Goal: Task Accomplishment & Management: Manage account settings

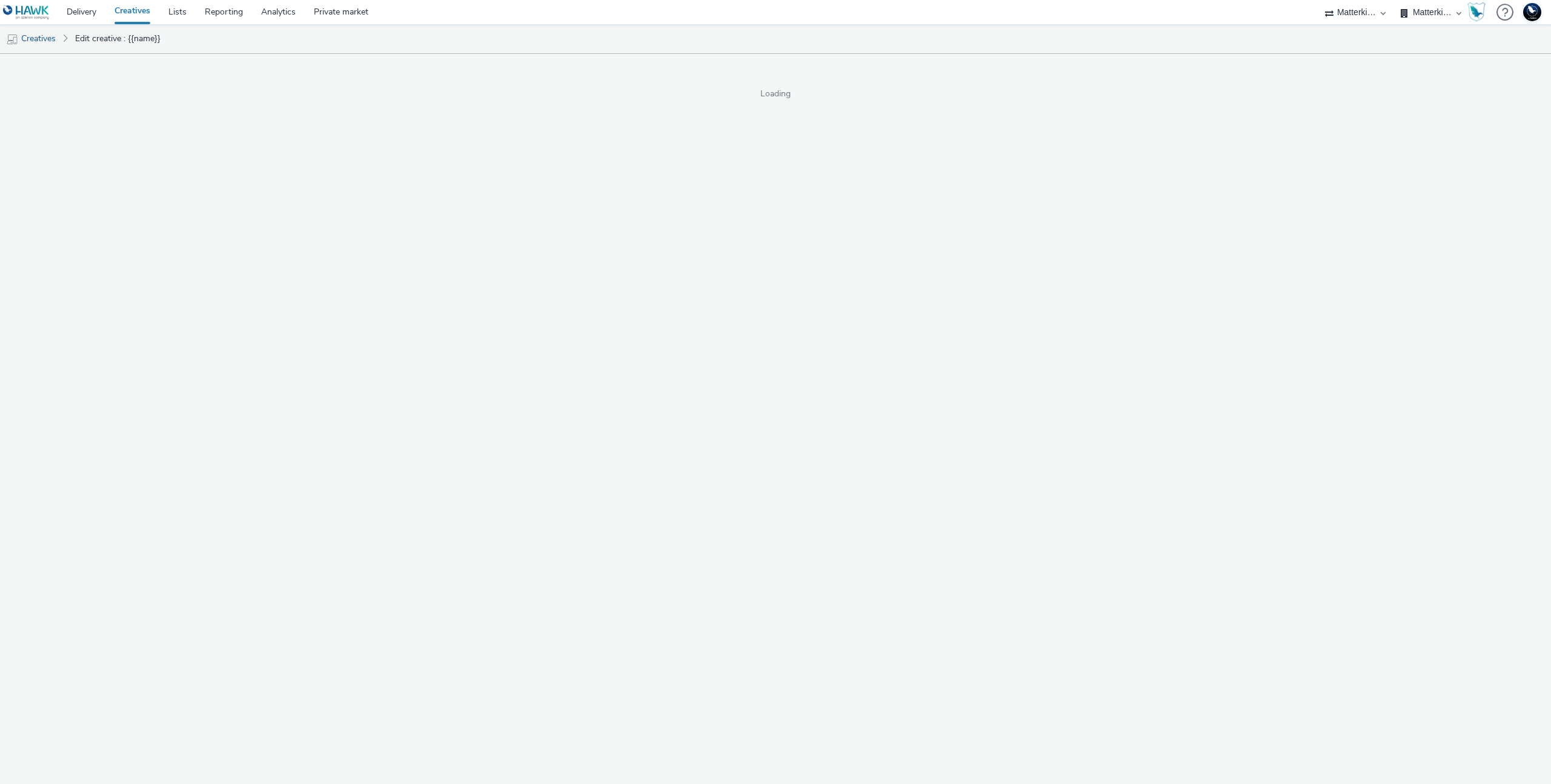
select select "f235d2cd-8e11-4e46-aed5-ef3b73ee5f46"
select select "16102c92-9fcd-42ae-98c7-a7aa27a96925"
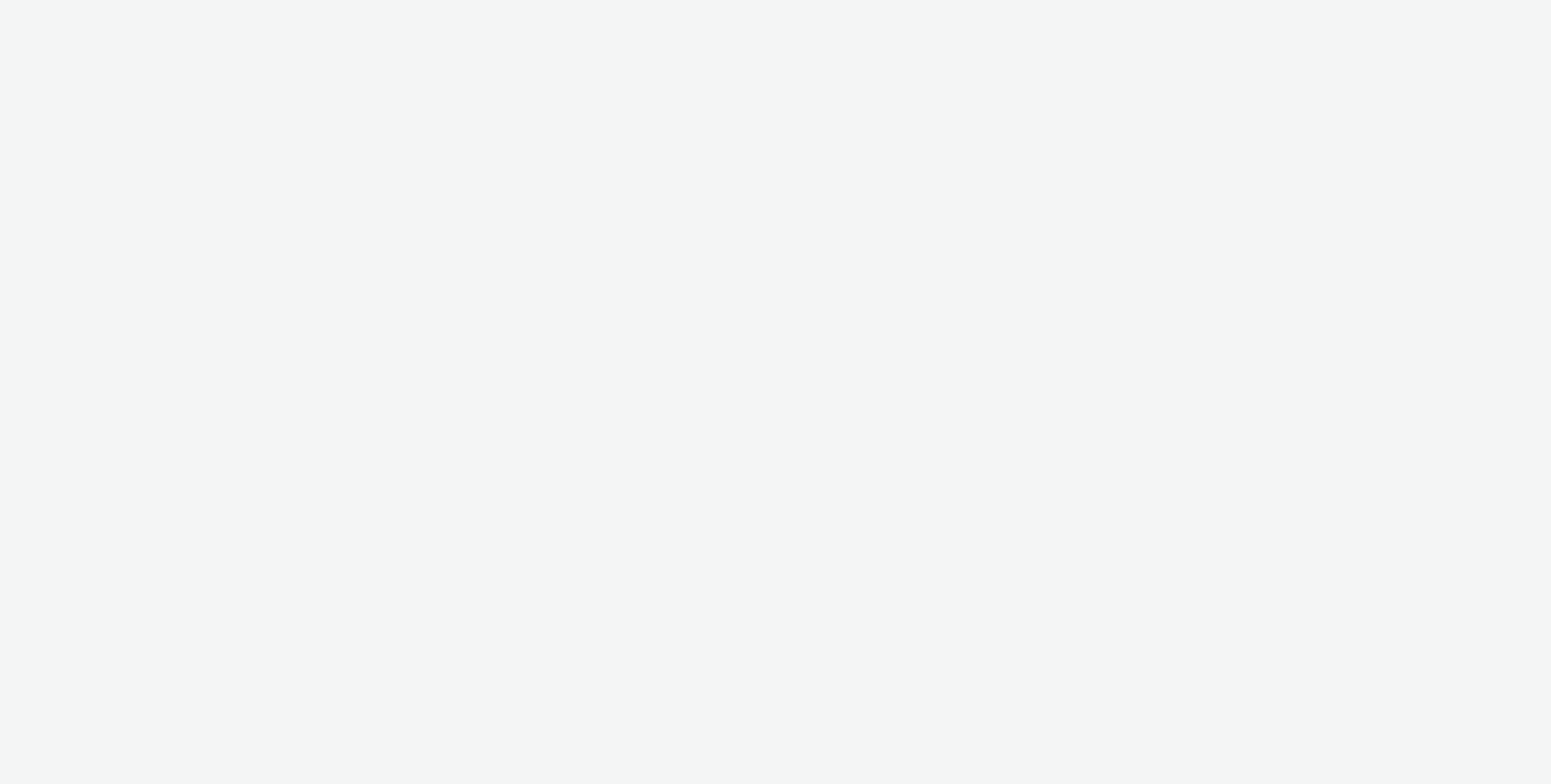
select select "3accb258-2b8e-4def-9b79-8de5f579532c"
select select "524f9a1d-b733-413f-91db-710ee3173a22"
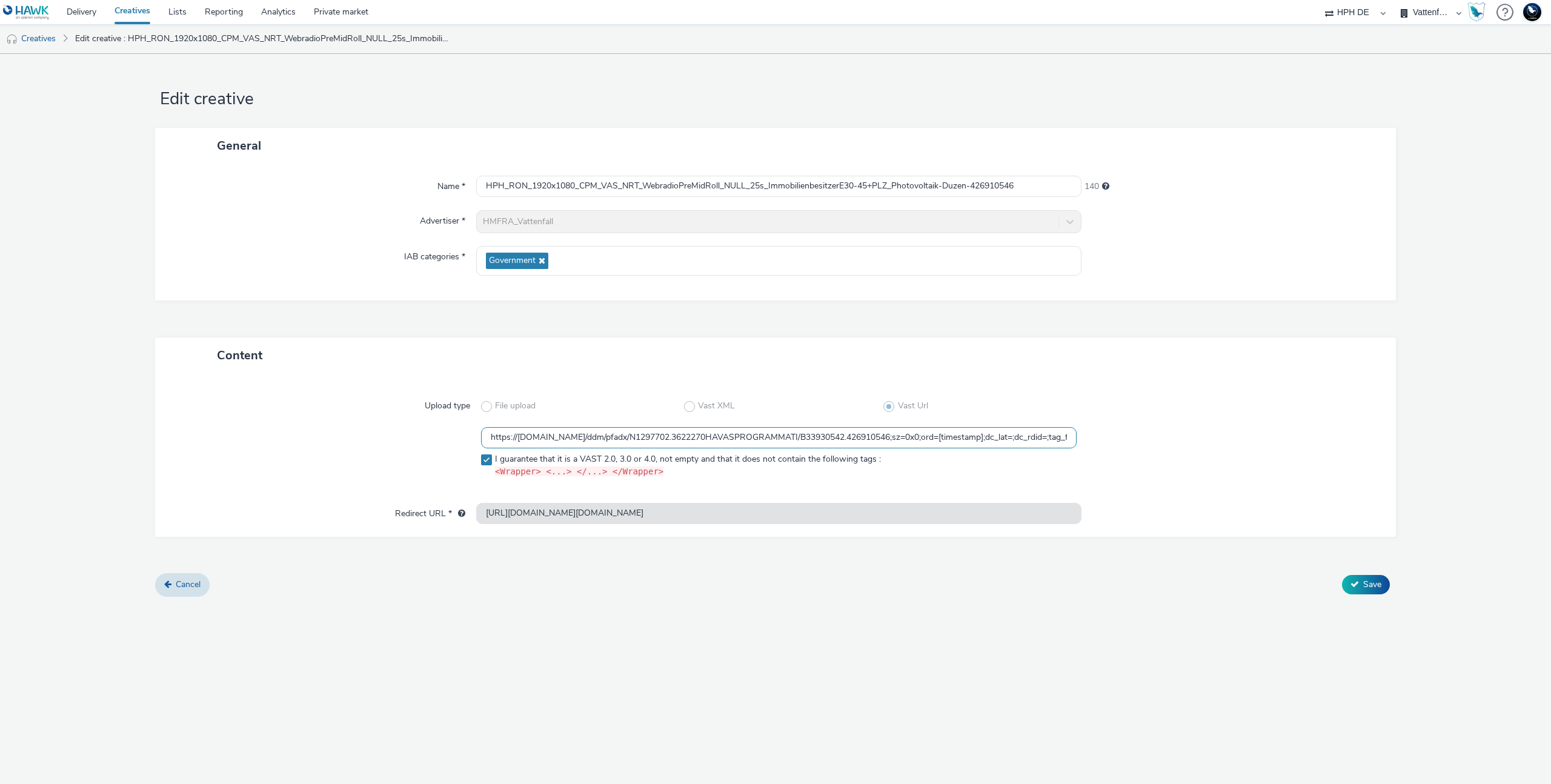
click at [783, 439] on input "https://ad.doubleclick.net/ddm/pfadx/N1297702.3622270HAVASPROGRAMMATI/B33930542…" at bounding box center [778, 438] width 596 height 21
click at [858, 335] on div "General Name * HPH_RON_1920x1080_CPM_VAS_NRT_WebradioPreMidRoll_NULL_25s_Immobi…" at bounding box center [775, 233] width 1241 height 210
drag, startPoint x: 981, startPoint y: 434, endPoint x: 1351, endPoint y: 434, distance: 370.0
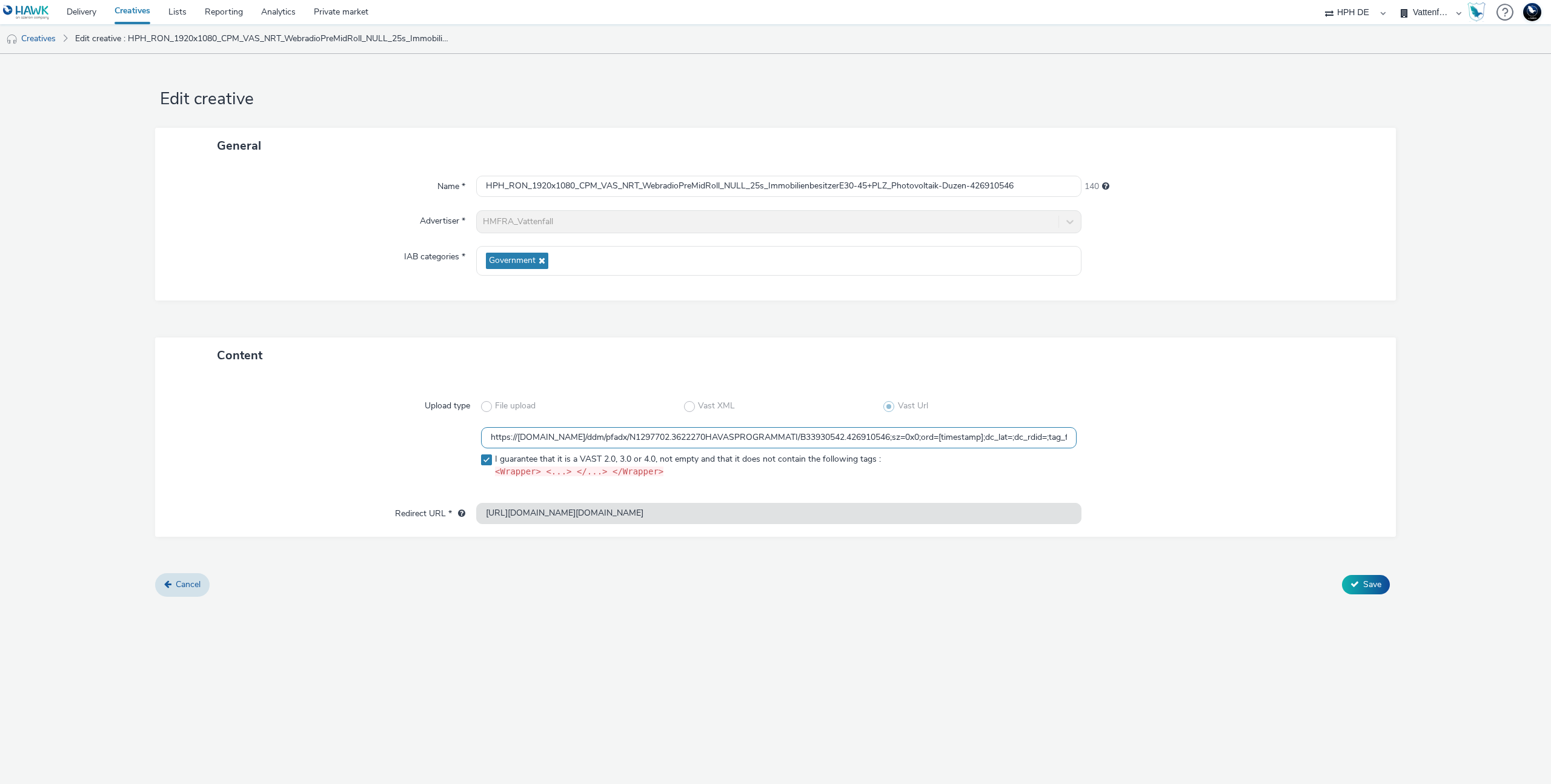
click at [1351, 434] on div "https://ad.doubleclick.net/ddm/pfadx/N1297702.3622270HAVASPROGRAMMATI/B33930542…" at bounding box center [776, 455] width 1197 height 56
click at [1002, 441] on input "https://ad.doubleclick.net/ddm/pfadx/N1297702.3622270HAVASPROGRAMMATI/B33930542…" at bounding box center [778, 438] width 596 height 21
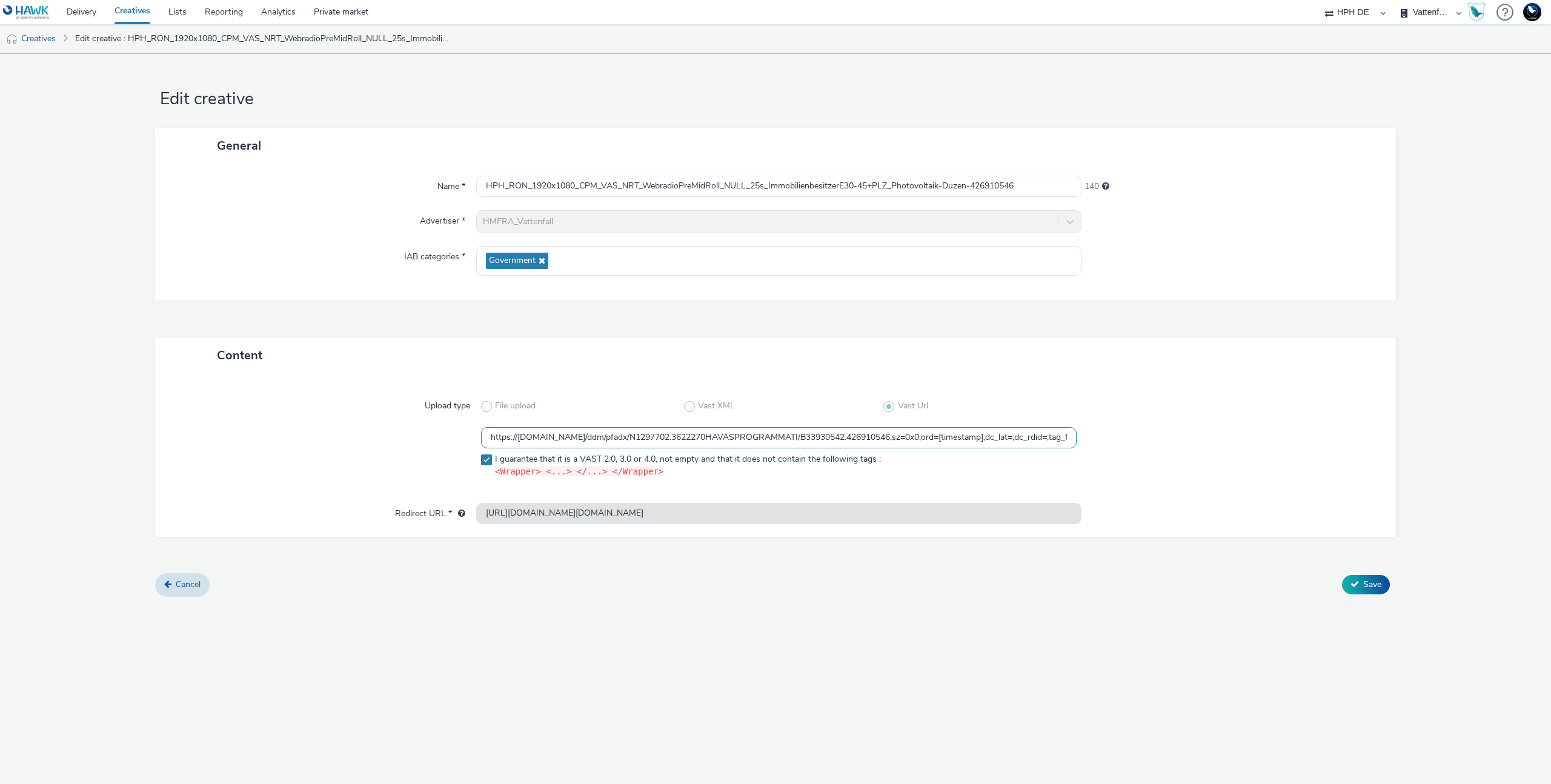
scroll to position [0, 648]
click at [909, 439] on input "https://ad.doubleclick.net/ddm/pfadx/N1297702.3622270HAVASPROGRAMMATI/B33930542…" at bounding box center [778, 438] width 596 height 21
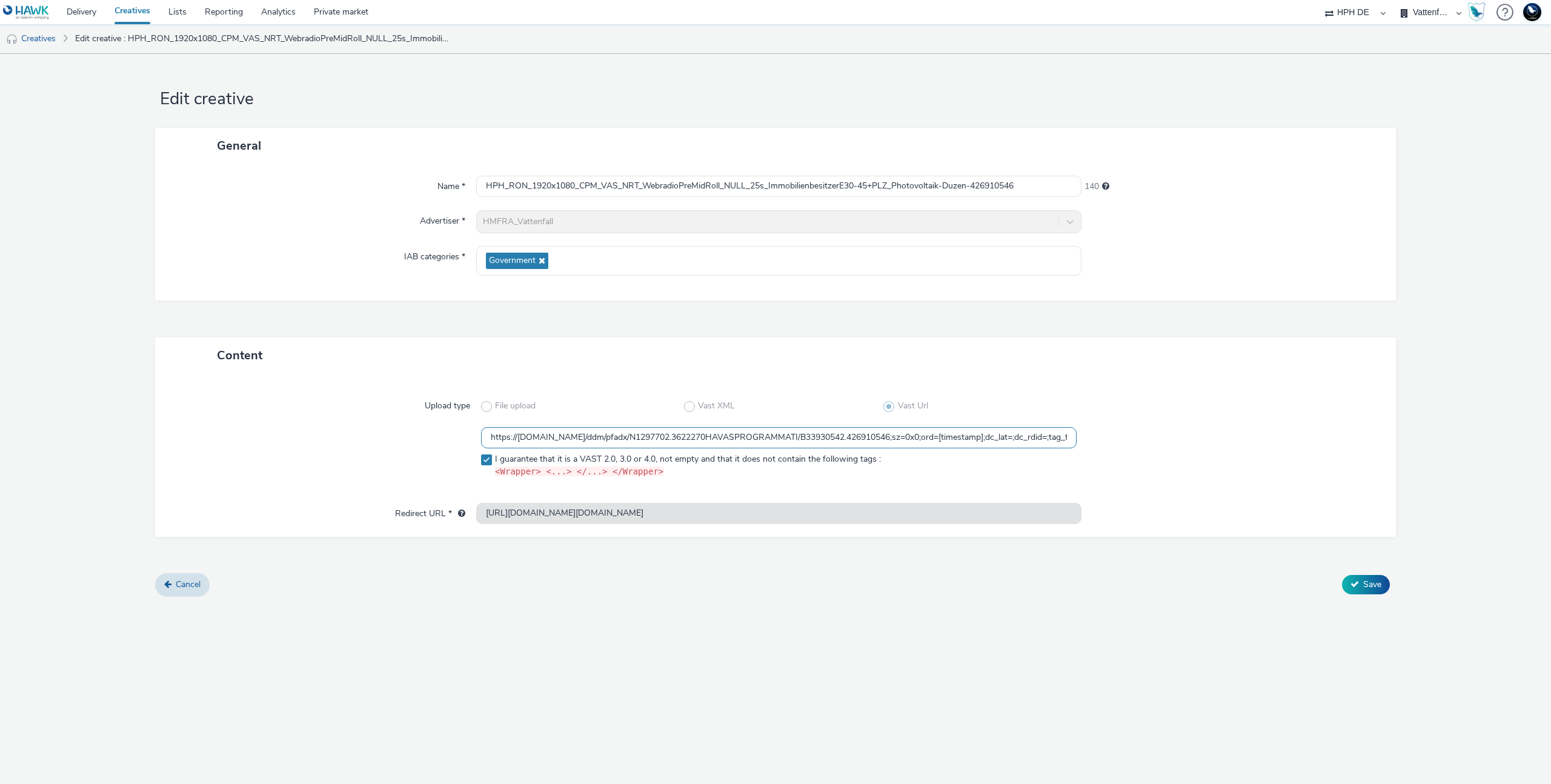
click at [793, 442] on input "https://ad.doubleclick.net/ddm/pfadx/N1297702.3622270HAVASPROGRAMMATI/B33930542…" at bounding box center [778, 438] width 596 height 21
click at [1118, 512] on div at bounding box center [1233, 514] width 303 height 22
click at [989, 435] on input "https://ad.doubleclick.net/ddm/pfadx/N1297702.3622270HAVASPROGRAMMATI/B33930542…" at bounding box center [778, 438] width 596 height 21
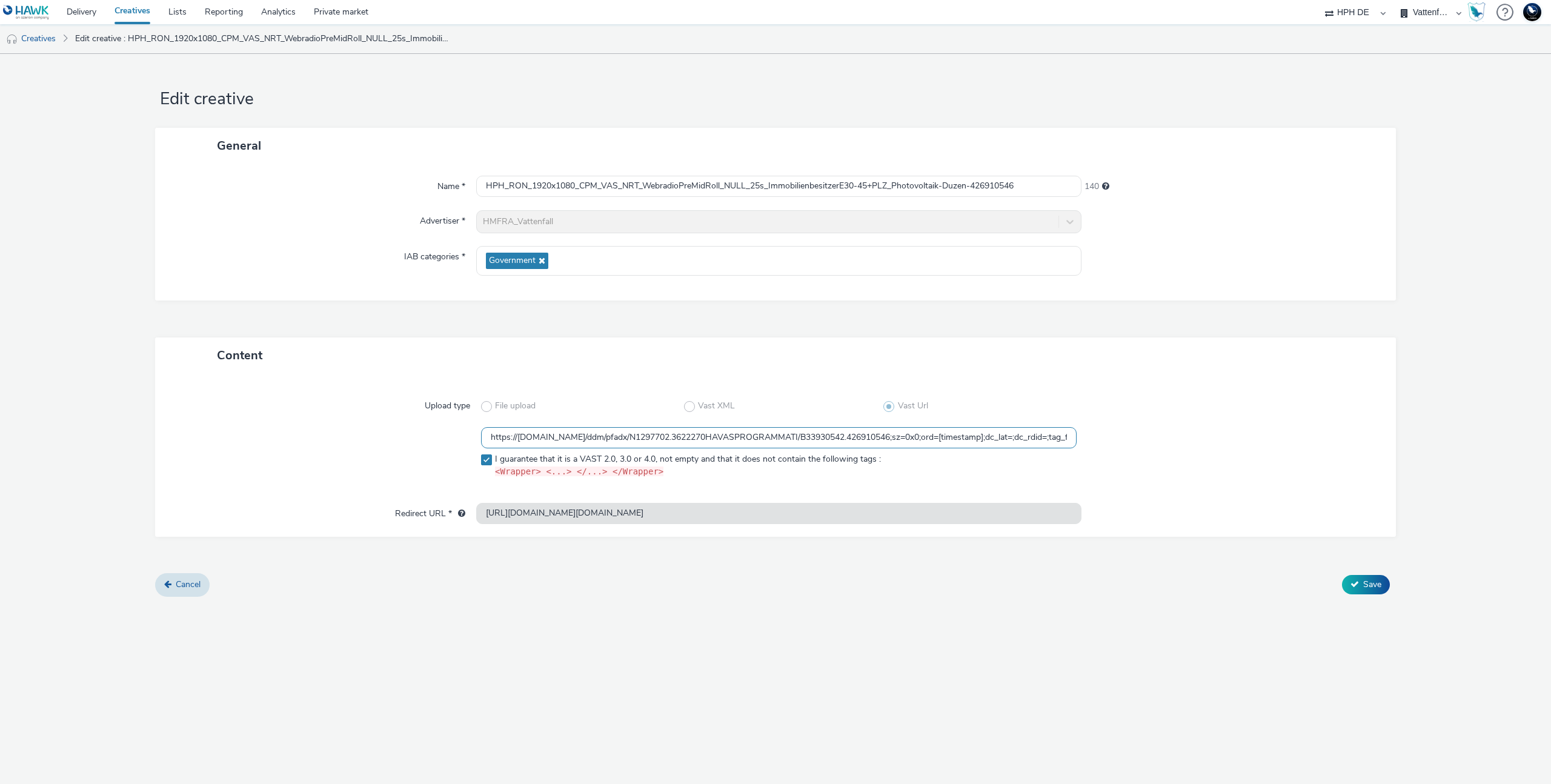
click at [989, 435] on input "https://ad.doubleclick.net/ddm/pfadx/N1297702.3622270HAVASPROGRAMMATI/B33930542…" at bounding box center [778, 438] width 596 height 21
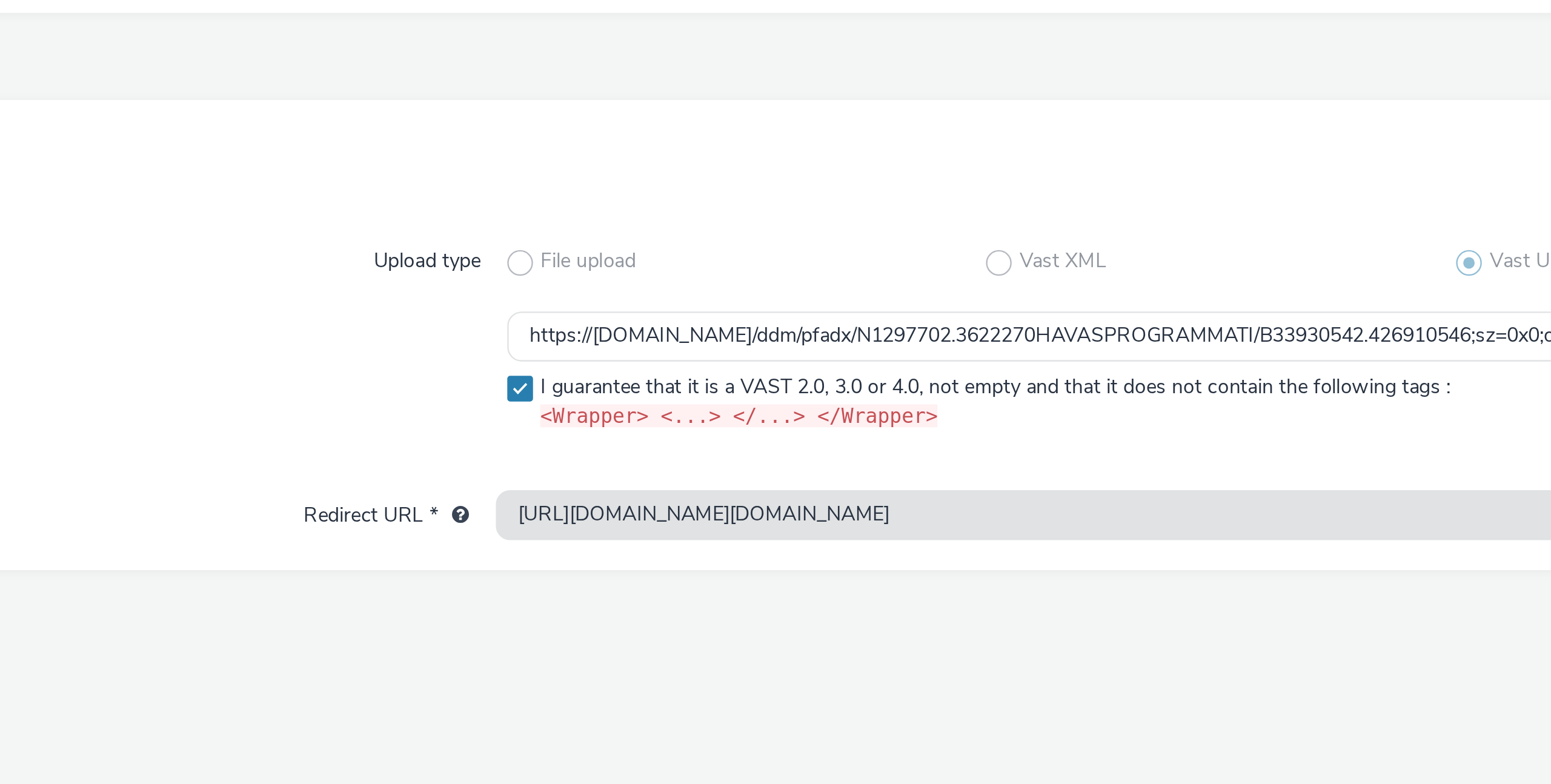
click at [439, 592] on div "Cancel Save" at bounding box center [775, 584] width 1241 height 22
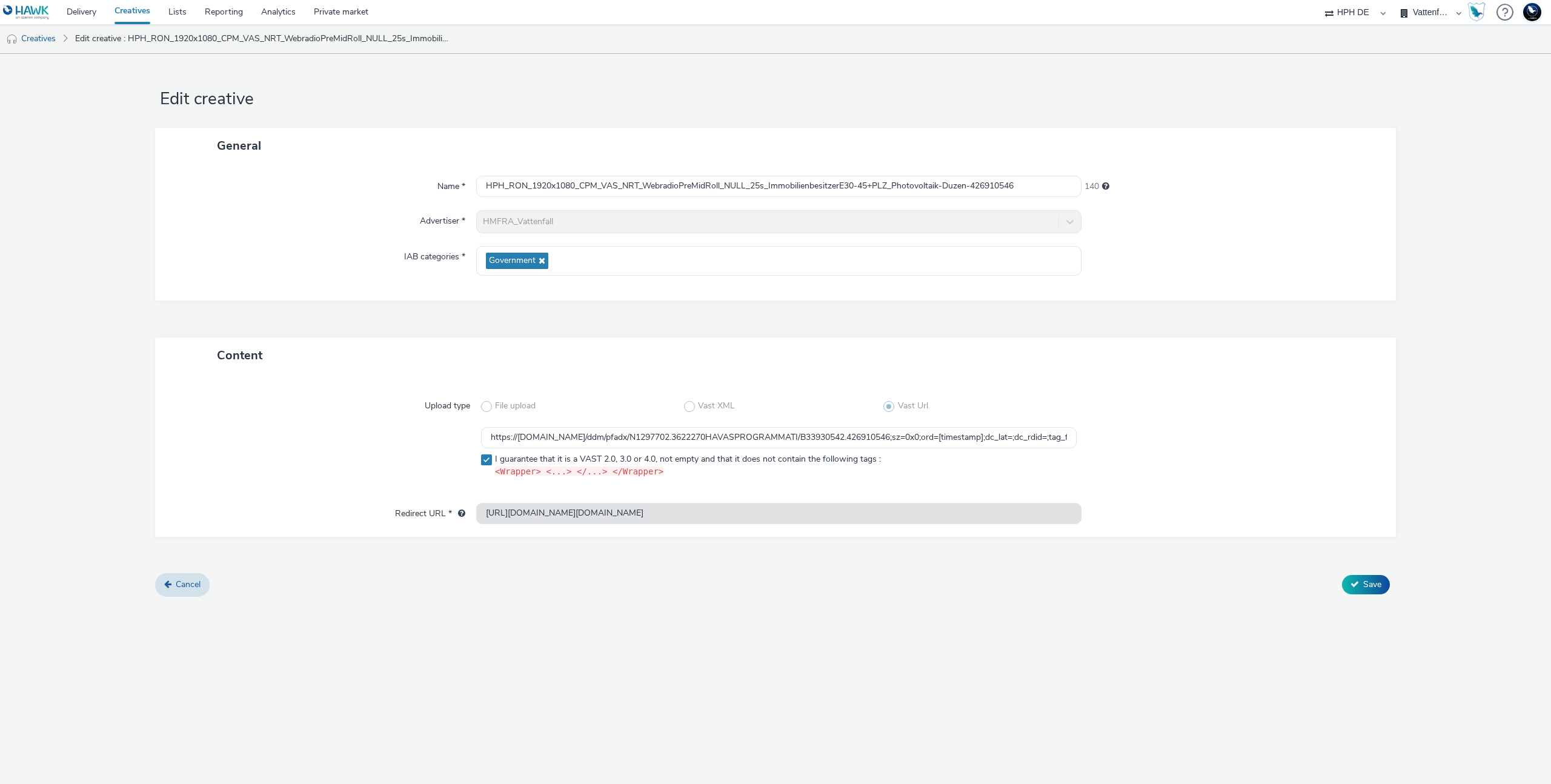
click at [1284, 356] on div "Content" at bounding box center [775, 355] width 1241 height 36
click at [191, 583] on span "Cancel" at bounding box center [188, 584] width 25 height 11
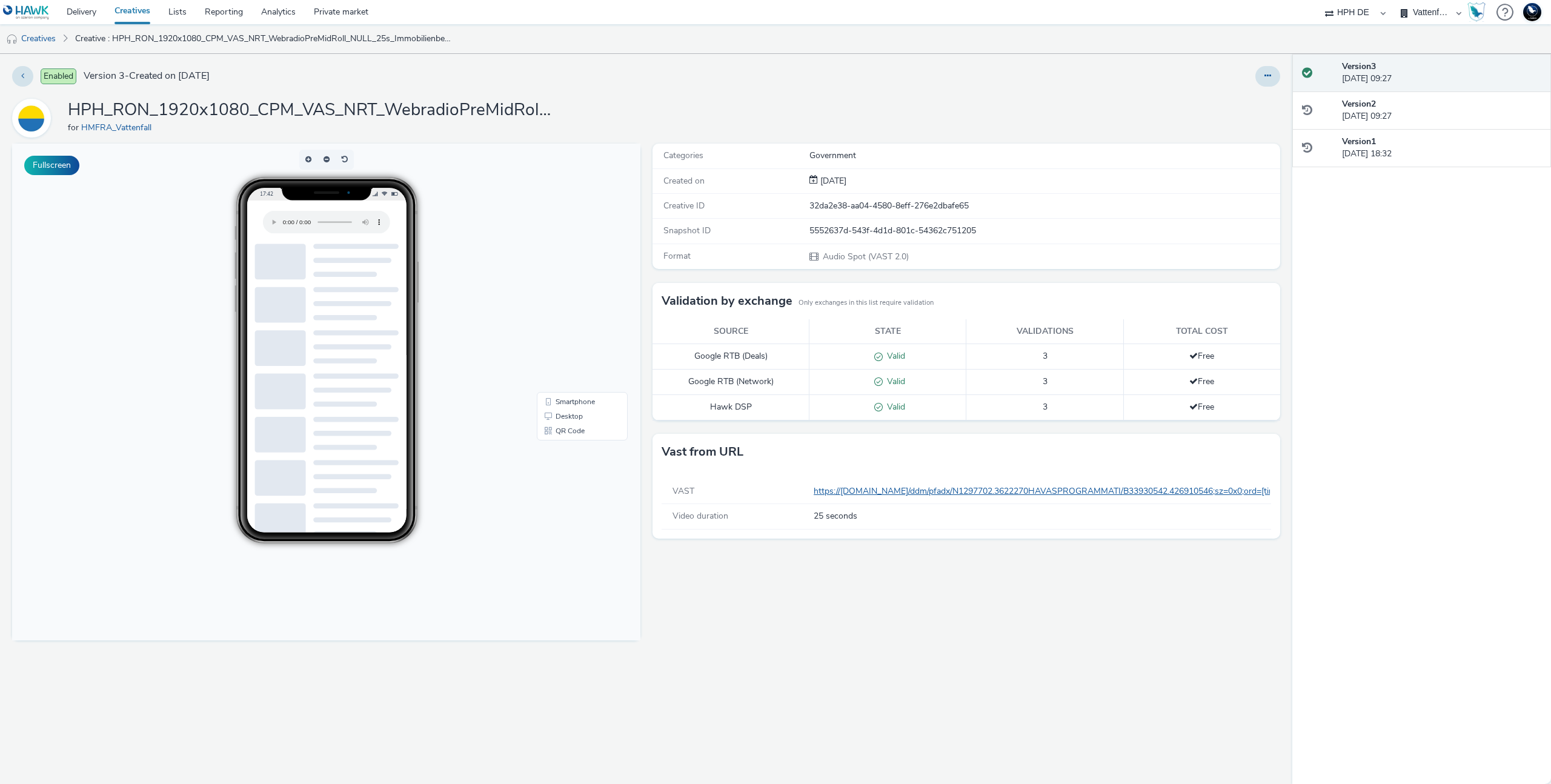
click at [902, 489] on link "https://ad.doubleclick.net/ddm/pfadx/N1297702.3622270HAVASPROGRAMMATI/B33930542…" at bounding box center [1421, 491] width 1214 height 11
click at [1264, 73] on button at bounding box center [1267, 76] width 25 height 21
click at [1265, 73] on icon at bounding box center [1268, 75] width 7 height 8
click at [1279, 73] on div "Enabled Version 3 - Created on 21 August 2025 HPH_RON_1920x1080_CPM_VAS_NRT_Web…" at bounding box center [646, 419] width 1293 height 730
click at [1277, 73] on button at bounding box center [1267, 76] width 25 height 21
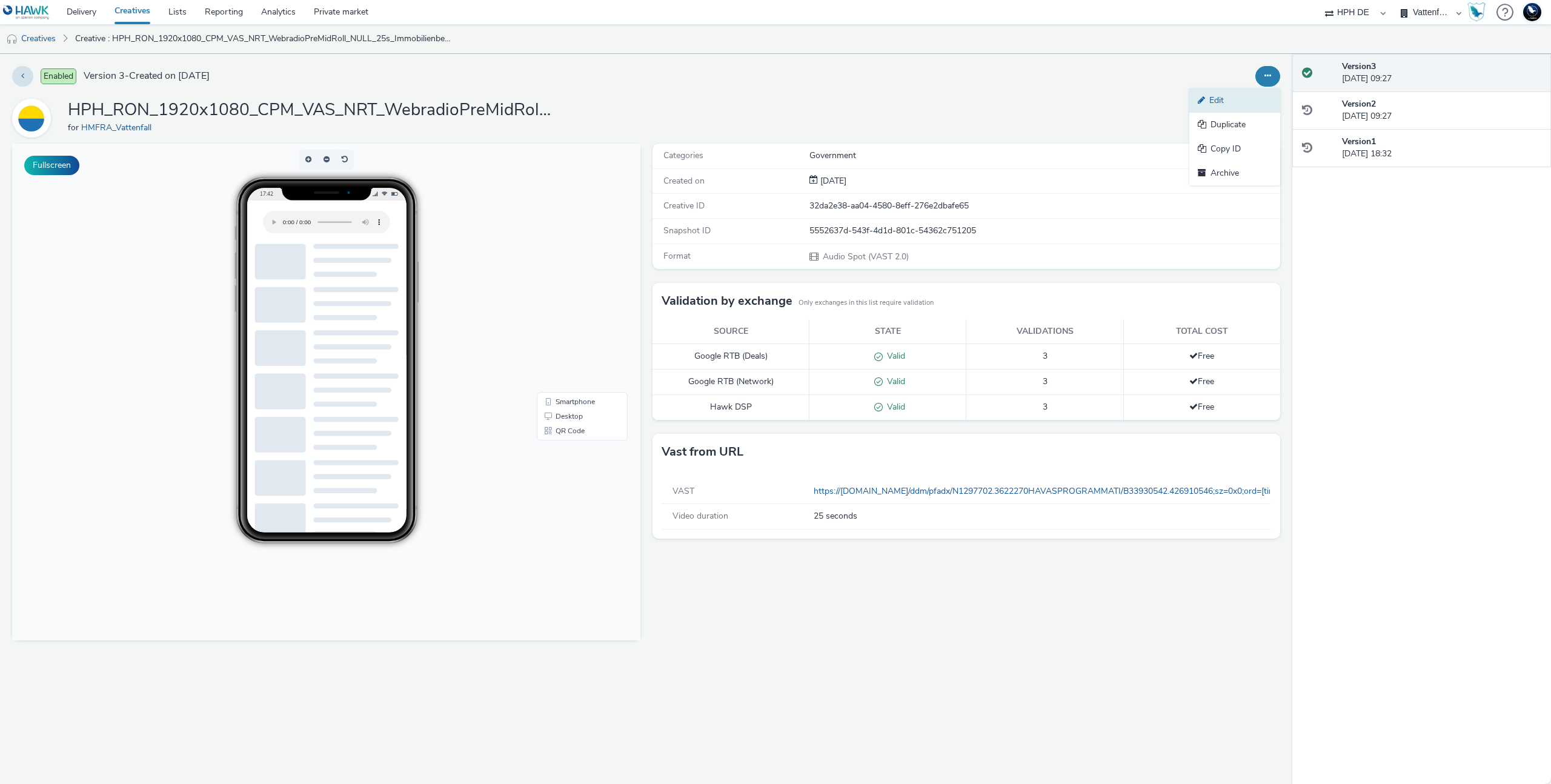
click at [1249, 102] on link "Edit" at bounding box center [1235, 100] width 91 height 24
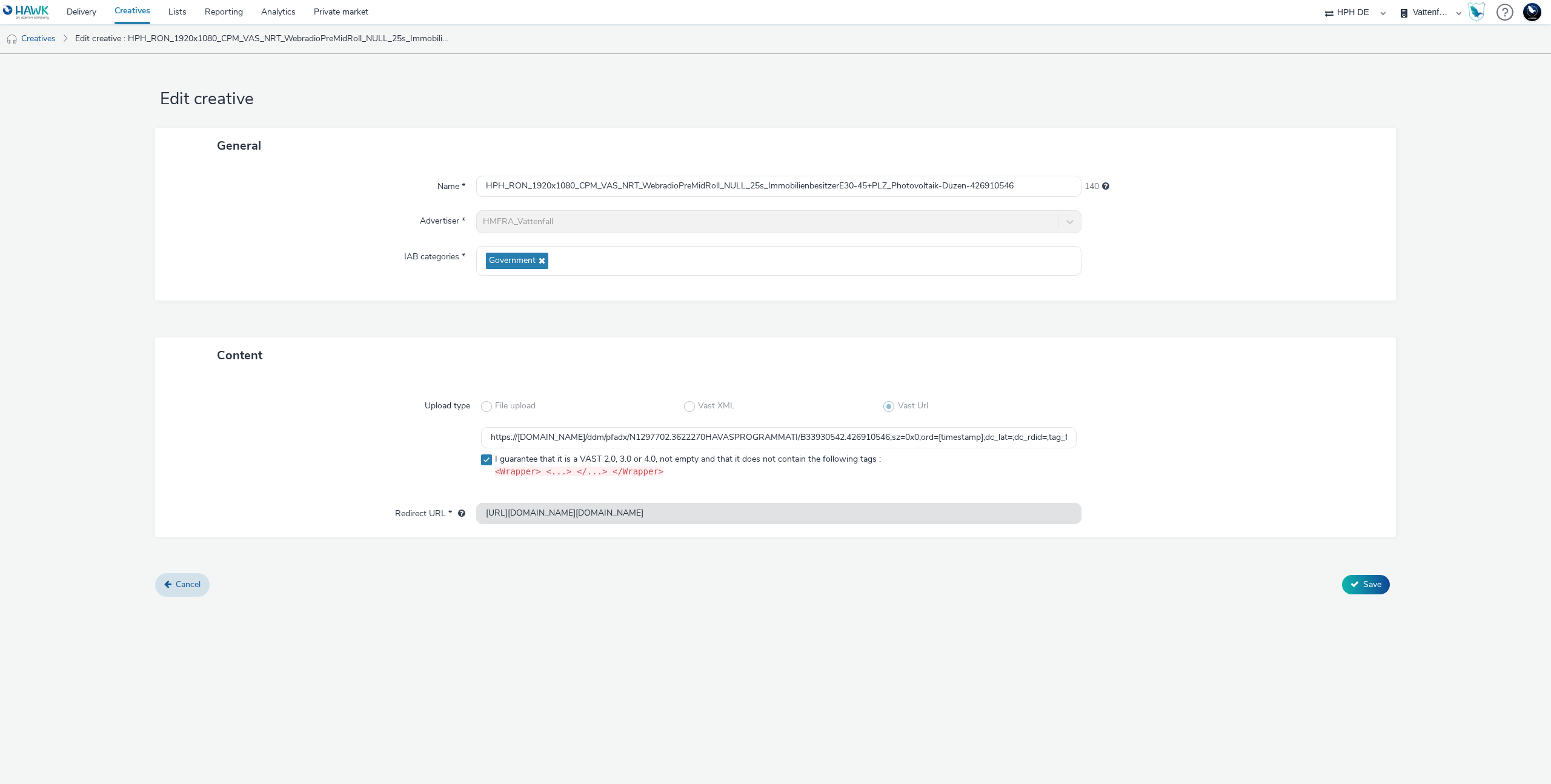
click at [1545, 17] on nav "Delivery Creatives Lists Reporting Analytics Private market 75 Media A8 Media G…" at bounding box center [775, 12] width 1551 height 24
click at [1540, 16] on img at bounding box center [1532, 12] width 18 height 18
click at [1491, 91] on div "Settings" at bounding box center [1486, 91] width 100 height 11
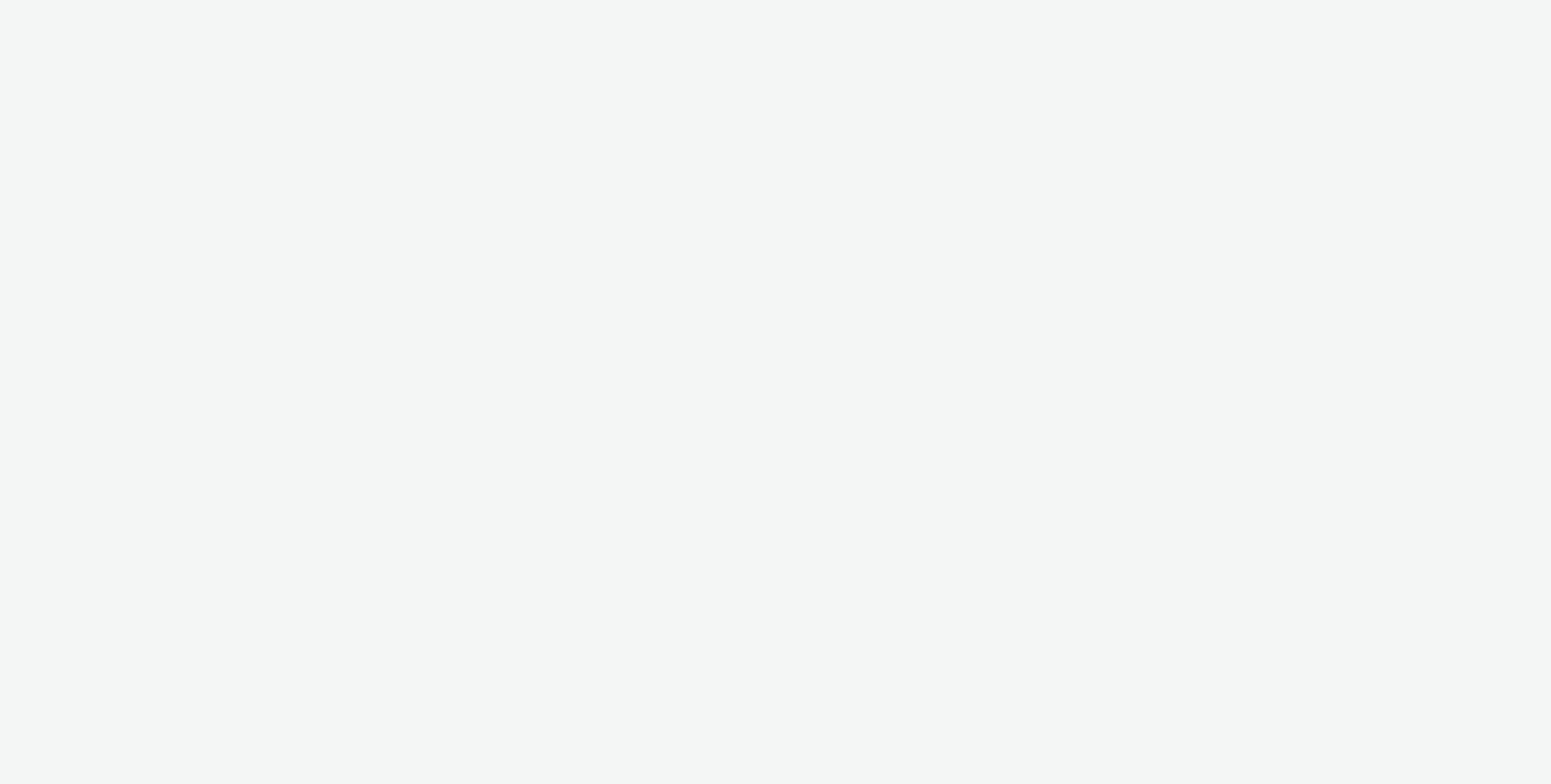
select select "3accb258-2b8e-4def-9b79-8de5f579532c"
select select "524f9a1d-b733-413f-91db-710ee3173a22"
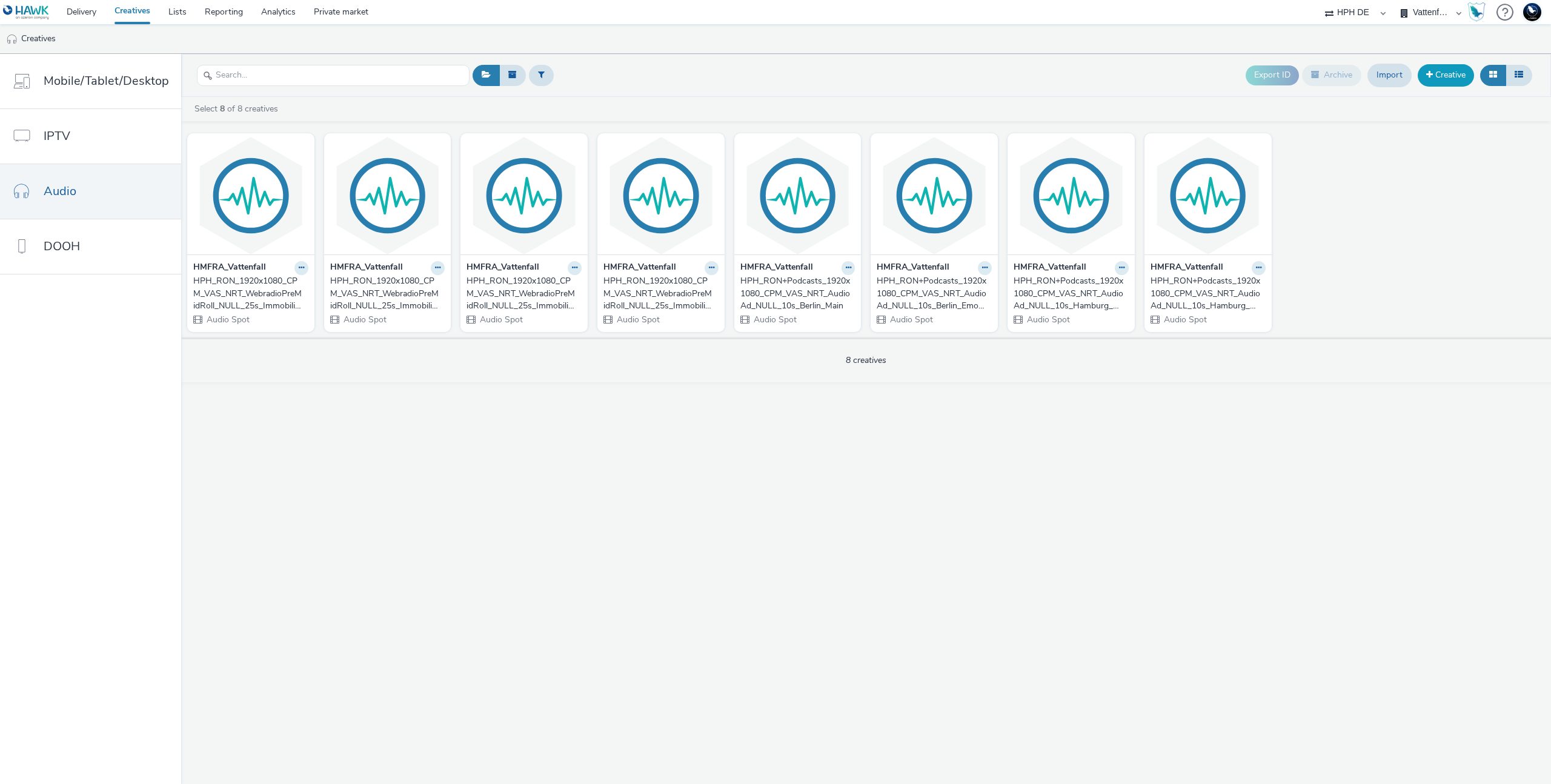
click at [1429, 72] on span at bounding box center [1429, 74] width 7 height 8
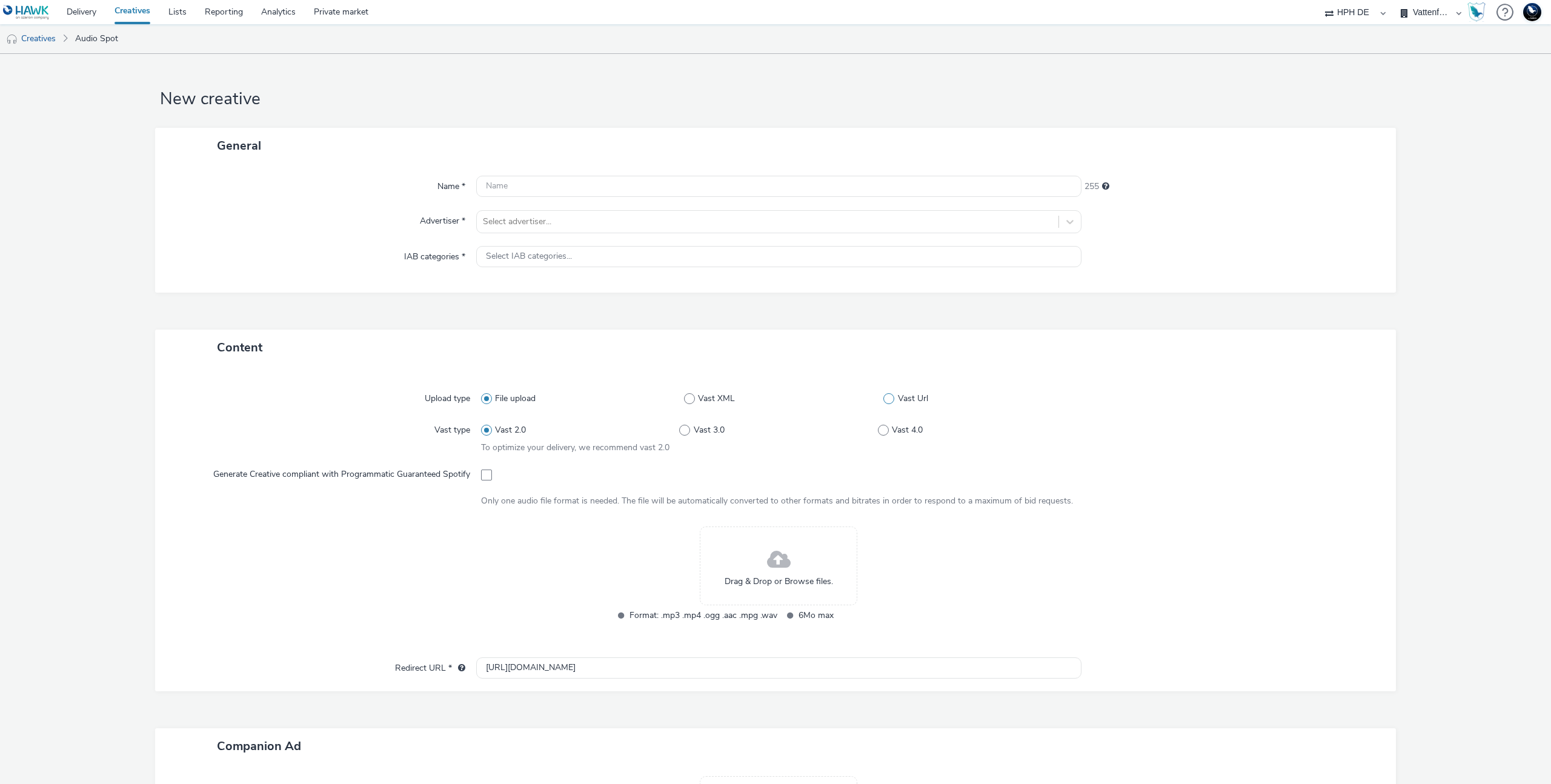
click at [898, 393] on span "Vast Url" at bounding box center [913, 398] width 30 height 12
click at [891, 395] on input "Vast Url" at bounding box center [887, 398] width 8 height 8
radio input "false"
radio input "true"
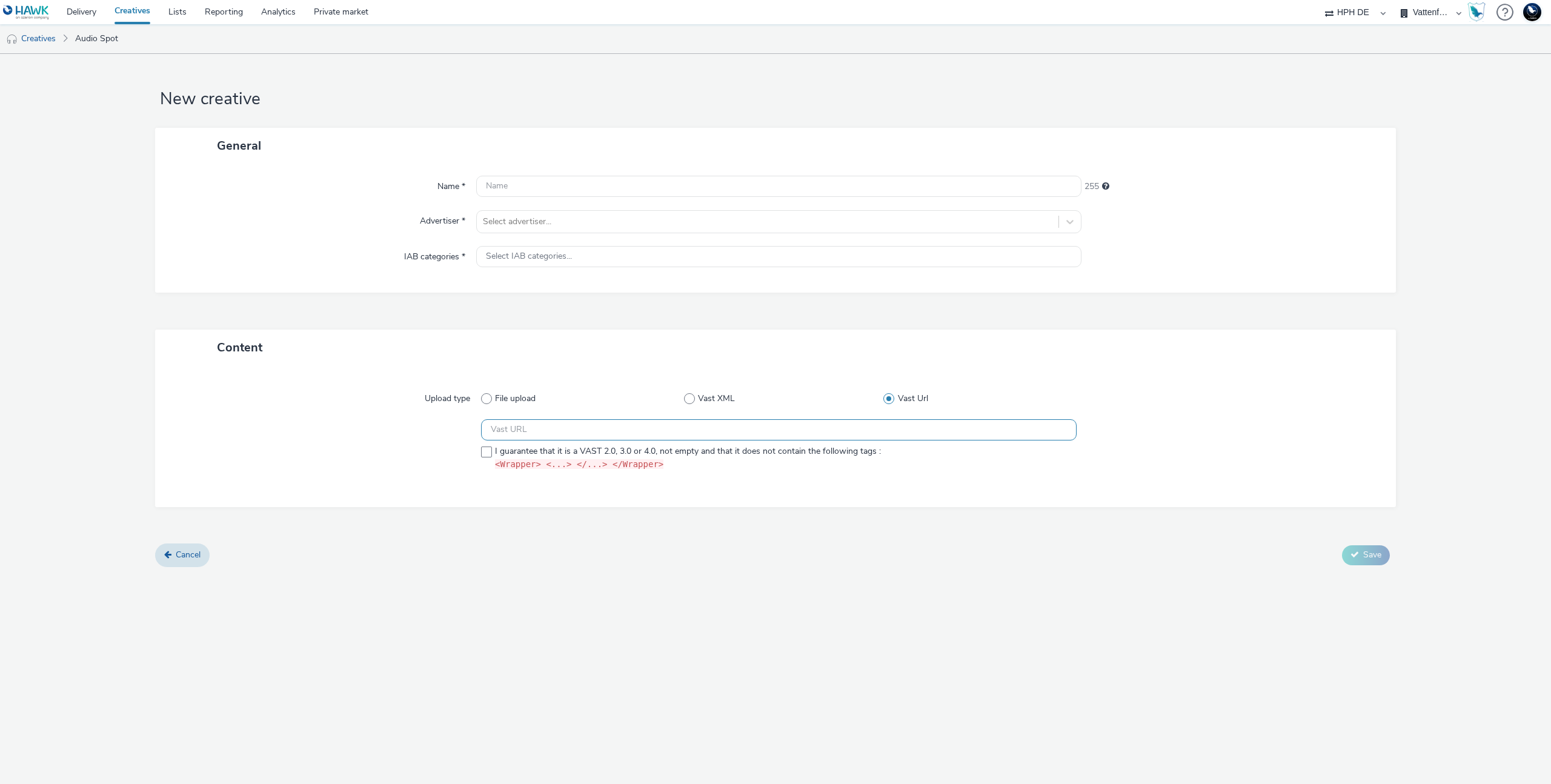
click at [666, 432] on input "text" at bounding box center [778, 430] width 596 height 21
paste input "https://ad.doubleclick.net/ddm/pfadx/N1297702.3622270HAVASPROGRAMMATI/B33930542…"
type input "https://ad.doubleclick.net/ddm/pfadx/N1297702.3622270HAVASPROGRAMMATI/B33930542…"
click at [953, 533] on div "Content Upload type File upload Vast XML Vast Url https://ad.doubleclick.net/dd…" at bounding box center [775, 437] width 1241 height 214
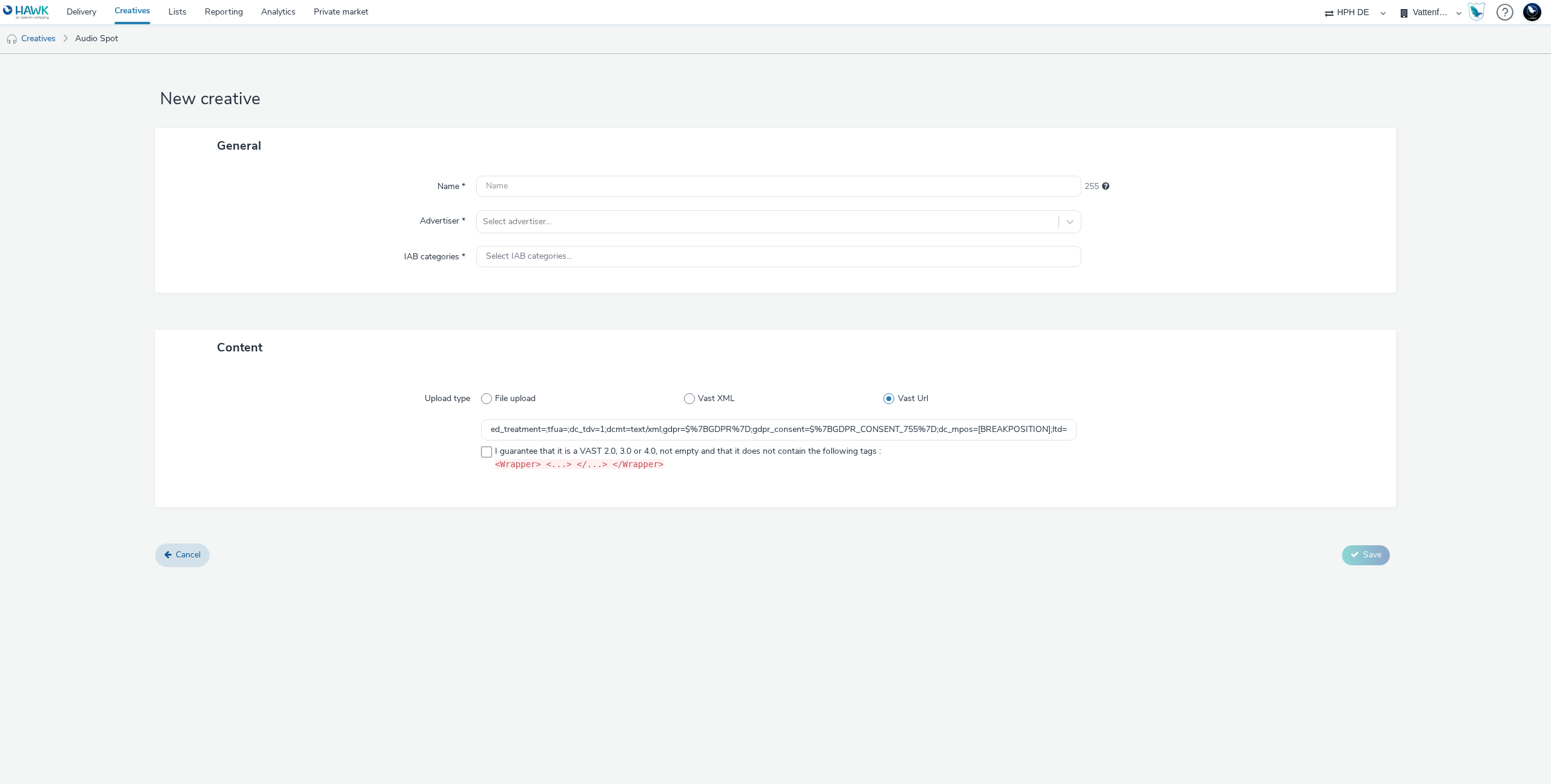
scroll to position [0, 0]
click at [814, 450] on span "I guarantee that it is a VAST 2.0, 3.0 or 4.0, not empty and that it does not c…" at bounding box center [688, 458] width 386 height 25
checkbox input "true"
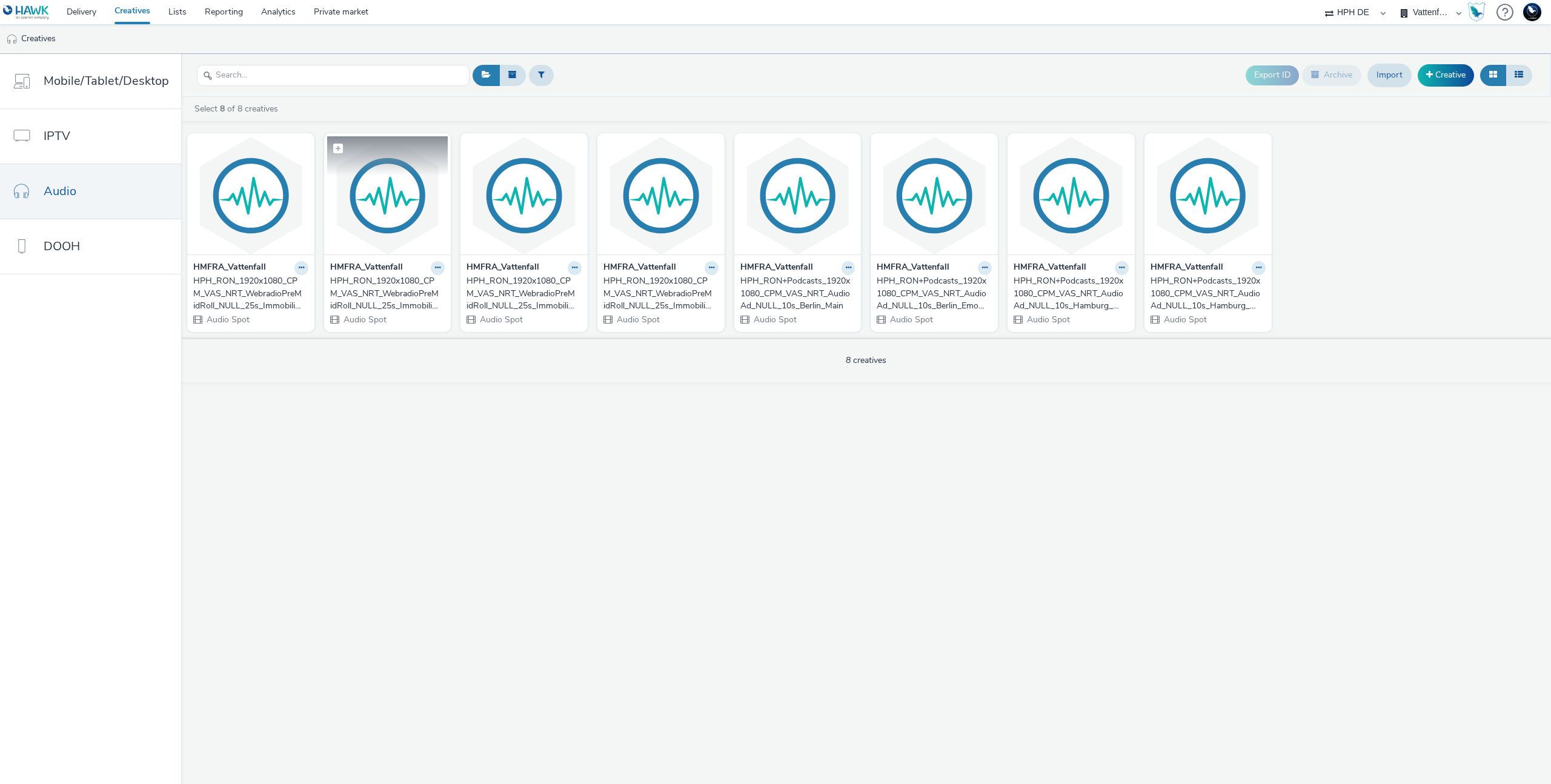
click at [348, 184] on img at bounding box center [388, 195] width 121 height 118
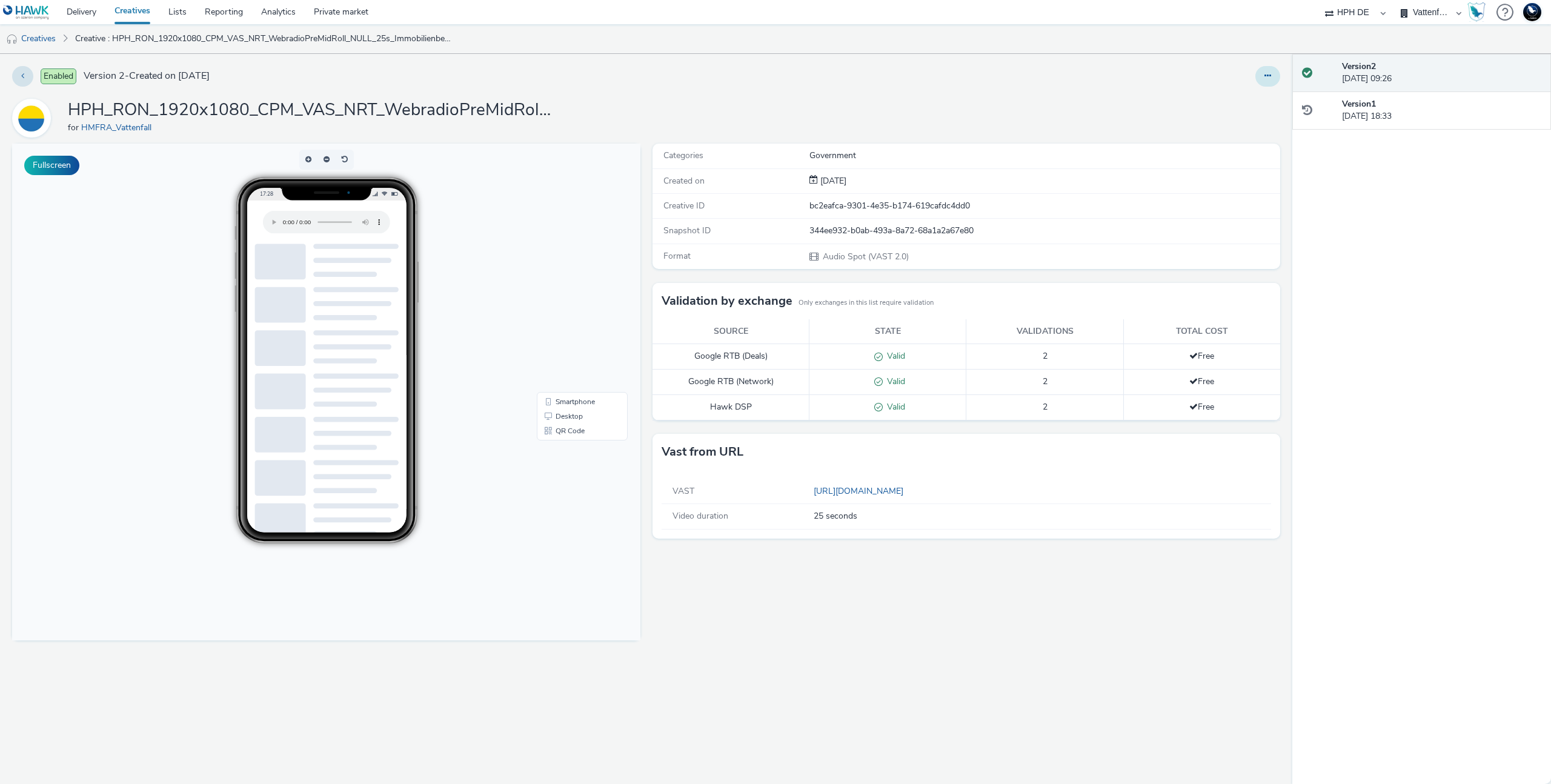
click at [1265, 75] on icon at bounding box center [1268, 75] width 7 height 8
click at [1240, 101] on link "Edit" at bounding box center [1235, 100] width 91 height 24
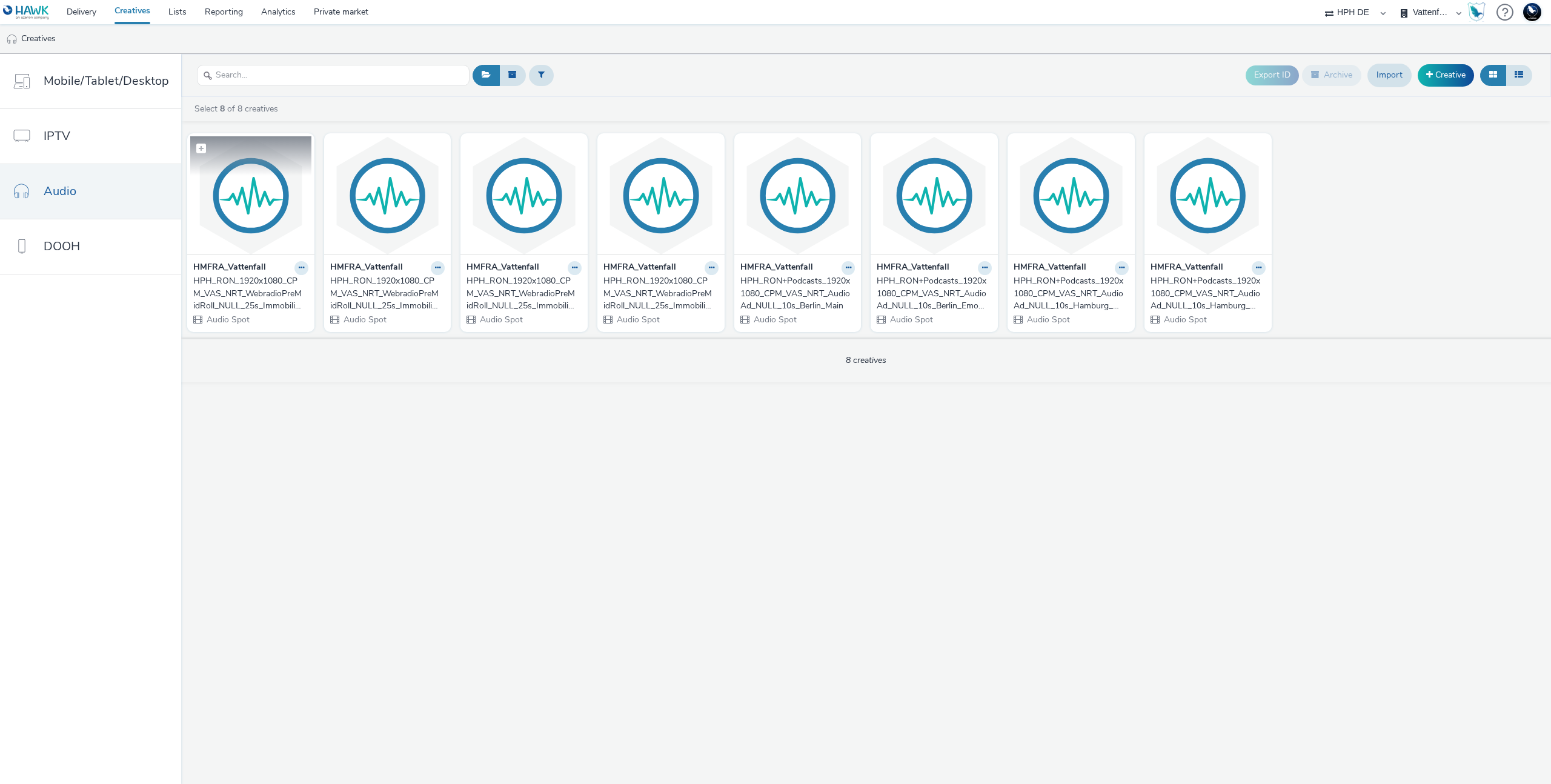
click at [260, 222] on img at bounding box center [251, 195] width 121 height 118
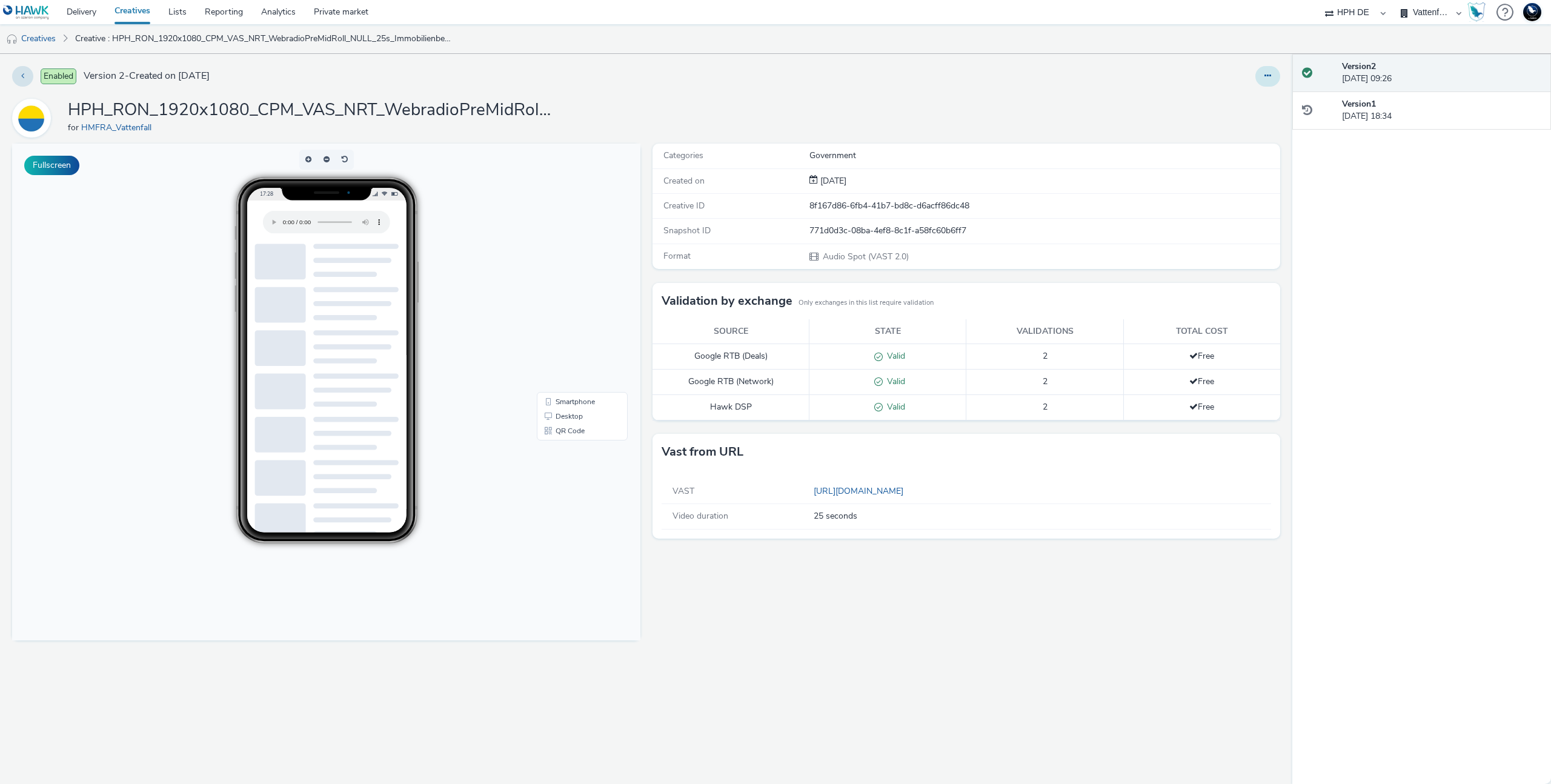
click at [1276, 71] on button at bounding box center [1267, 76] width 25 height 21
click at [1253, 93] on link "Edit" at bounding box center [1235, 100] width 91 height 24
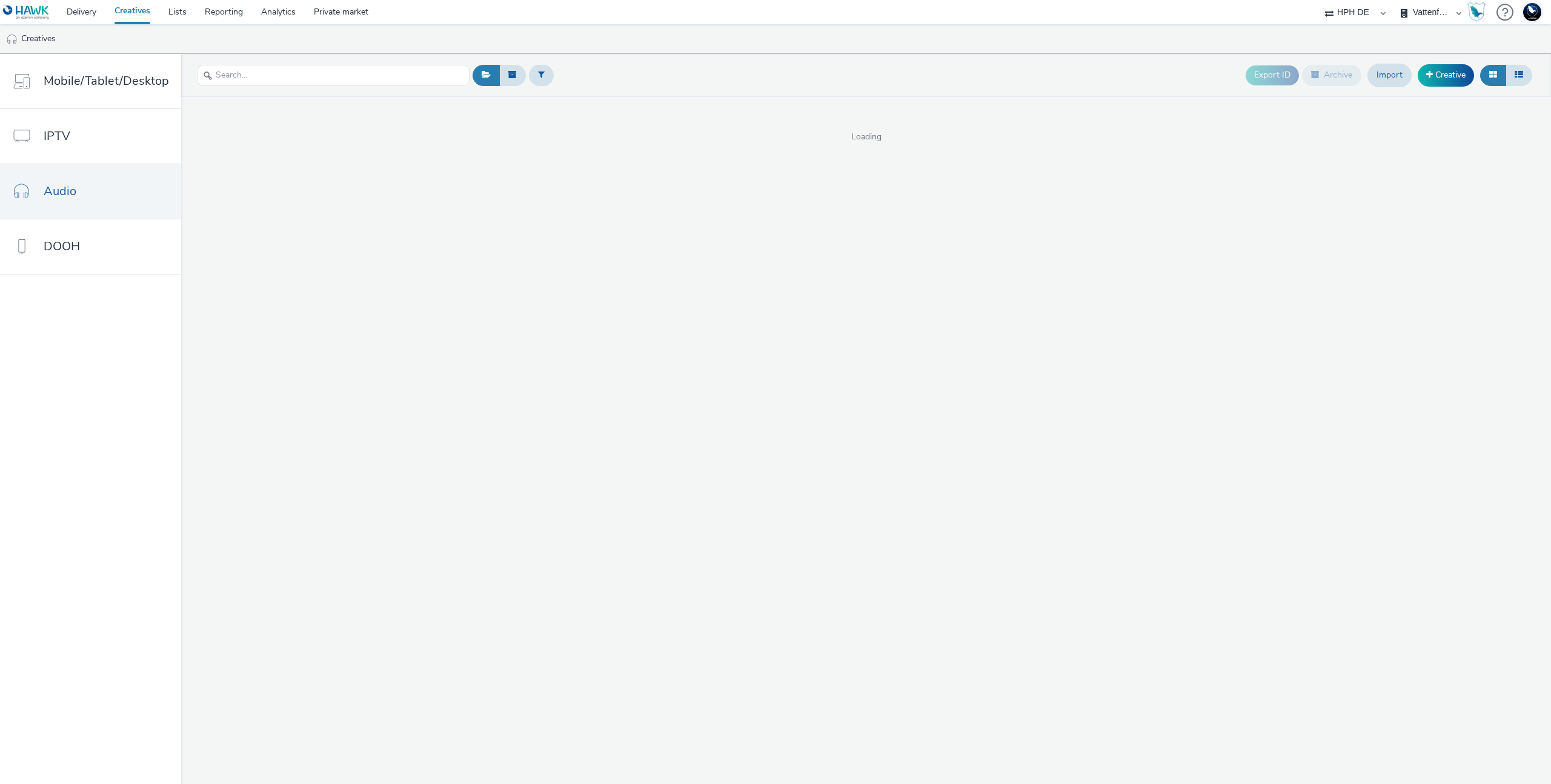
click at [1452, 61] on div "Export ID Archive Import Creative" at bounding box center [1391, 75] width 290 height 30
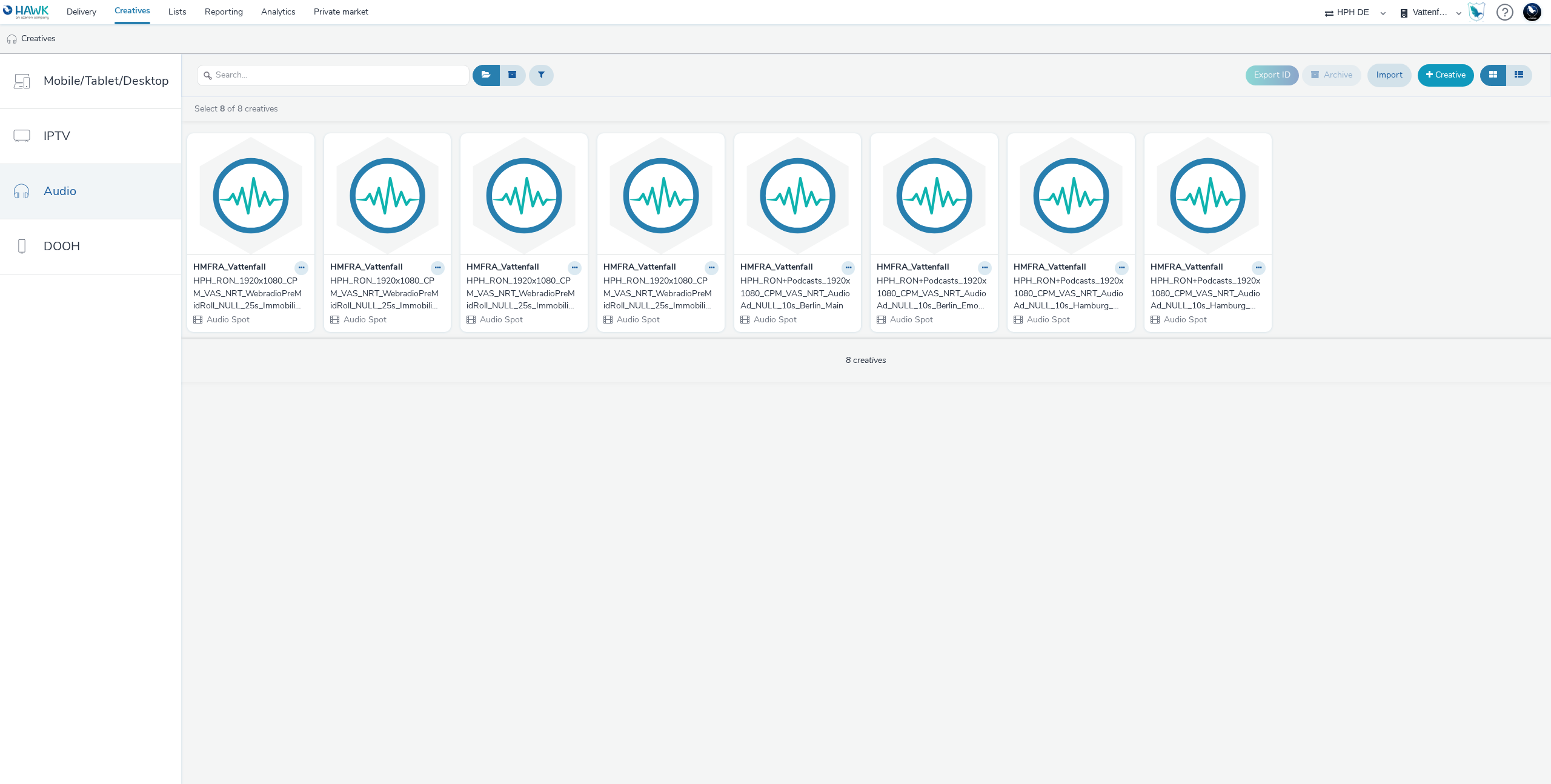
click at [1441, 72] on link "Creative" at bounding box center [1446, 75] width 56 height 22
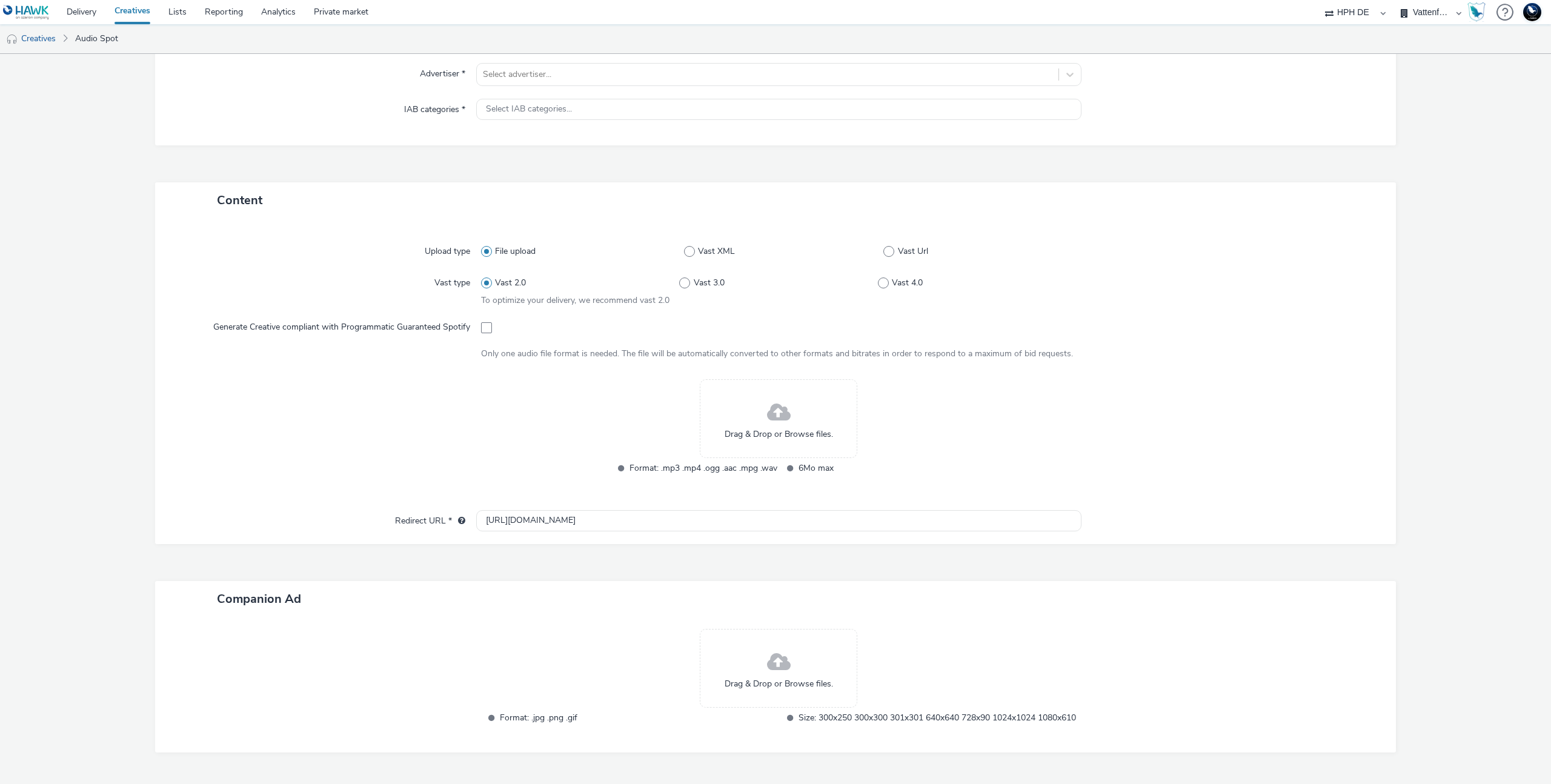
scroll to position [150, 0]
click at [639, 499] on div "Upload type File upload Vast XML Vast Url Vast type Vast 2.0 Vast 3.0 Vast 4.0 …" at bounding box center [775, 367] width 1217 height 279
click at [638, 503] on div "Upload type File upload Vast XML Vast Url Vast type Vast 2.0 Vast 3.0 Vast 4.0 …" at bounding box center [775, 367] width 1217 height 279
click at [640, 509] on input "http://vattenfall.de" at bounding box center [779, 518] width 605 height 21
click at [920, 253] on span "Vast Url" at bounding box center [913, 248] width 30 height 12
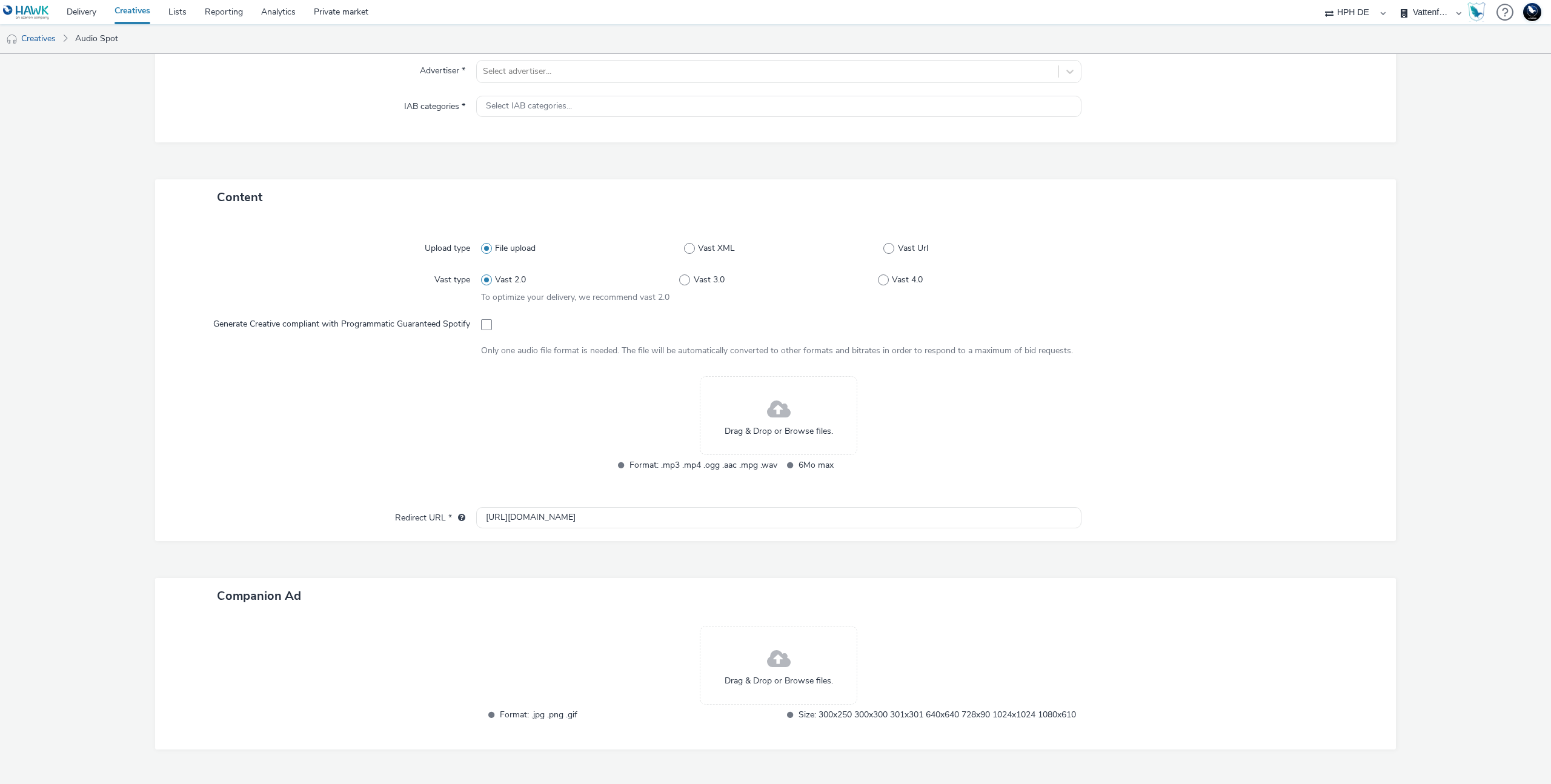
click at [891, 252] on input "Vast Url" at bounding box center [887, 248] width 8 height 8
radio input "false"
radio input "true"
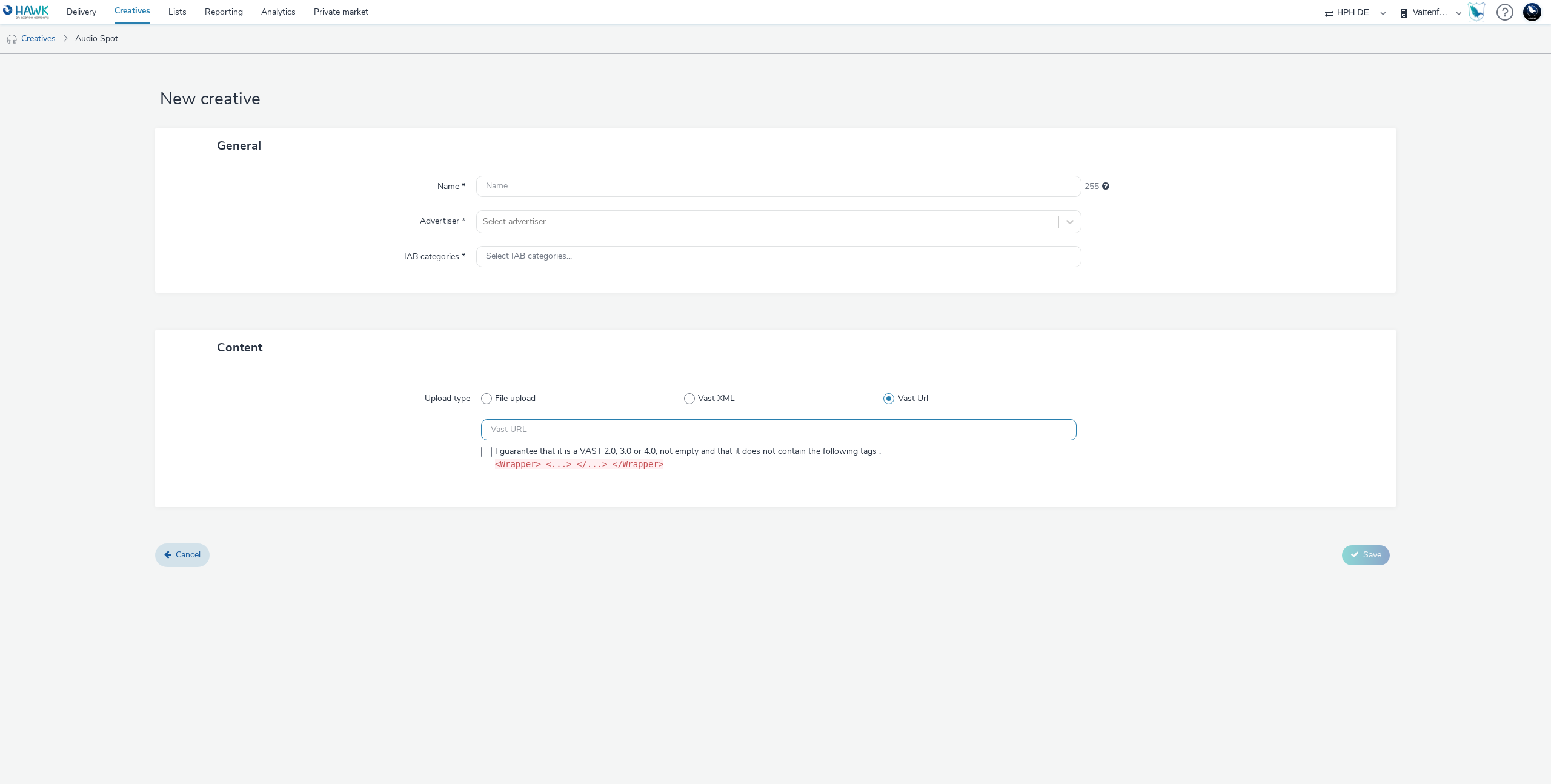
click at [637, 434] on input "text" at bounding box center [778, 430] width 596 height 21
click at [705, 403] on span "Vast XML" at bounding box center [717, 398] width 37 height 12
click at [692, 402] on input "Vast XML" at bounding box center [688, 398] width 8 height 8
radio input "true"
radio input "false"
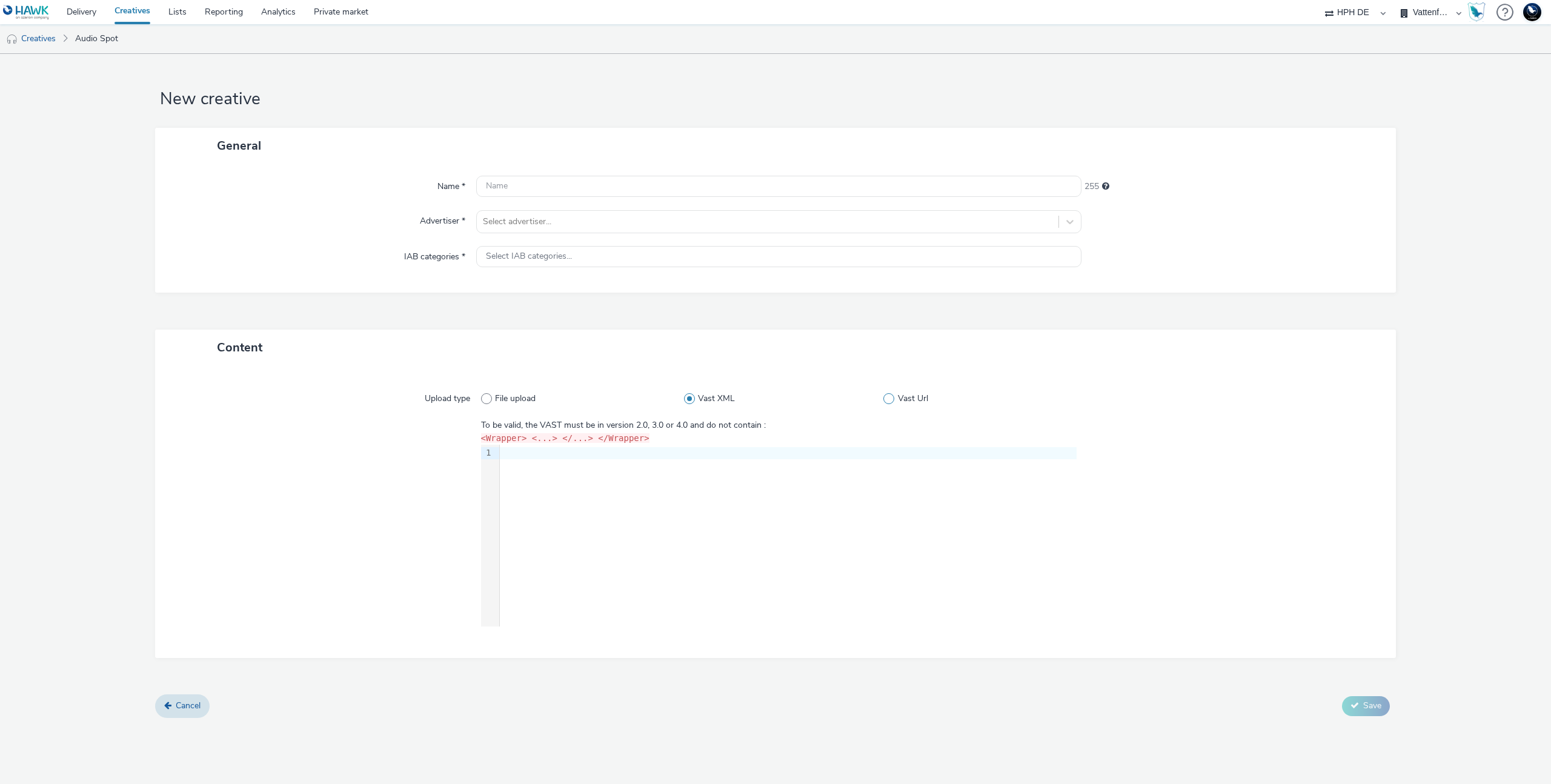
click at [910, 400] on span "Vast Url" at bounding box center [913, 398] width 30 height 12
click at [891, 400] on input "Vast Url" at bounding box center [887, 398] width 8 height 8
radio input "false"
radio input "true"
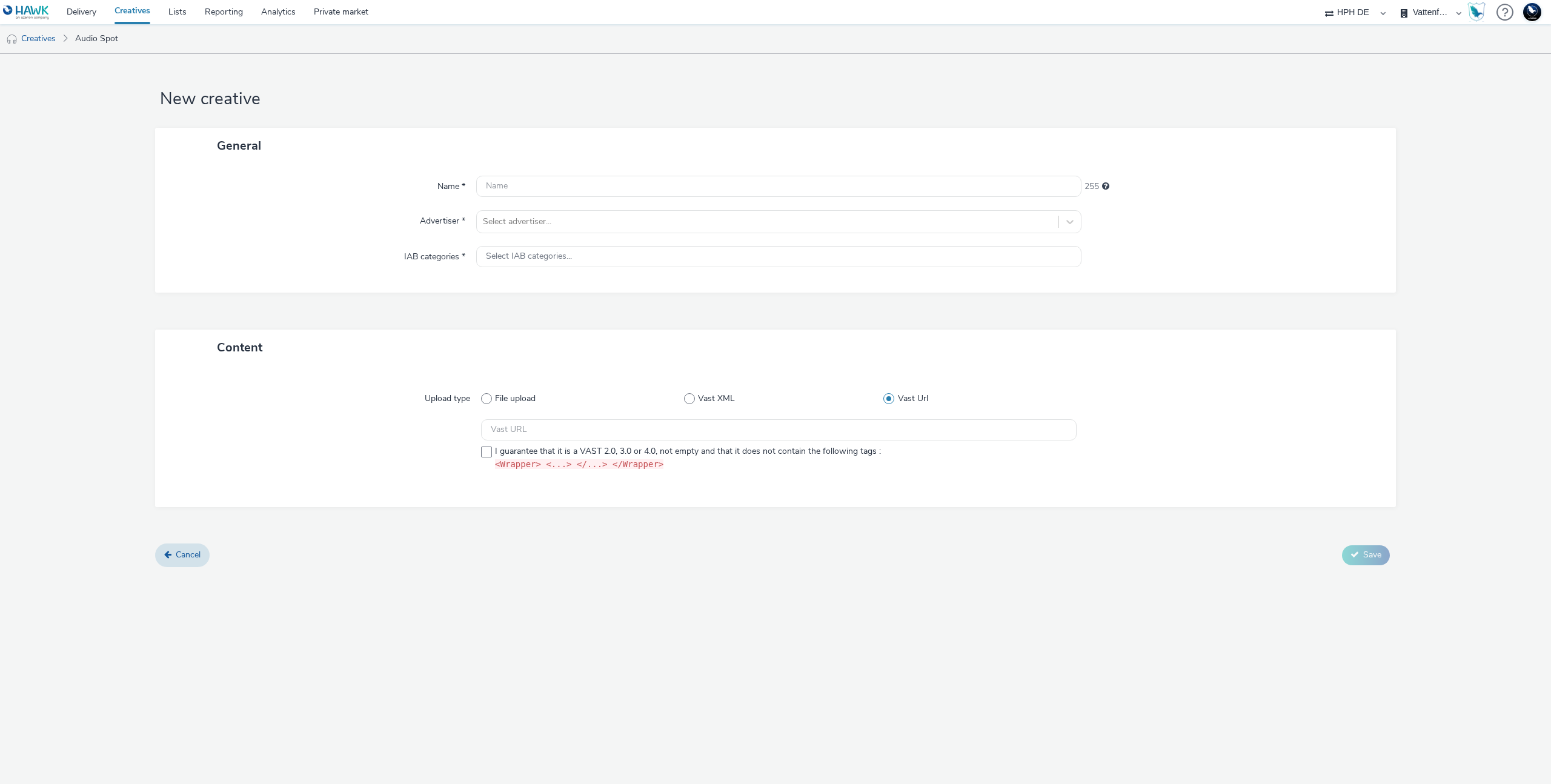
click at [505, 381] on div "Upload type File upload Vast XML Vast Url I guarantee that it is a VAST 2.0, 3.…" at bounding box center [775, 437] width 1217 height 117
click at [505, 396] on span "File upload" at bounding box center [516, 398] width 40 height 12
click at [489, 396] on input "File upload" at bounding box center [485, 398] width 8 height 8
radio input "true"
radio input "false"
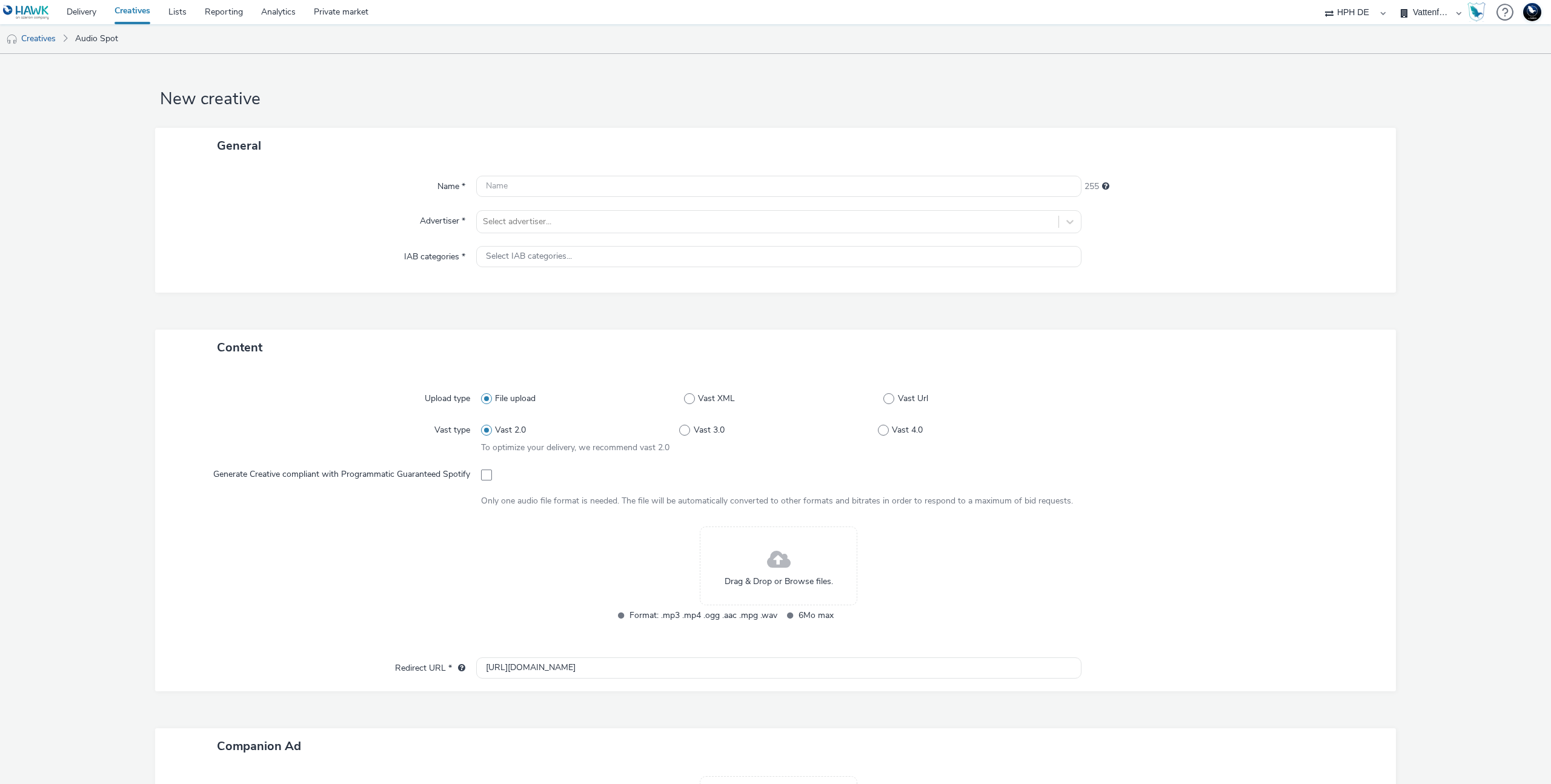
click at [584, 654] on div "Upload type File upload Vast XML Vast Url Vast type Vast 2.0 Vast 3.0 Vast 4.0 …" at bounding box center [775, 517] width 1217 height 279
click at [582, 667] on input "http://vattenfall.de" at bounding box center [779, 668] width 605 height 21
click at [694, 434] on span "Vast 3.0" at bounding box center [709, 430] width 31 height 12
click at [687, 434] on input "Vast 3.0" at bounding box center [683, 430] width 8 height 8
radio input "false"
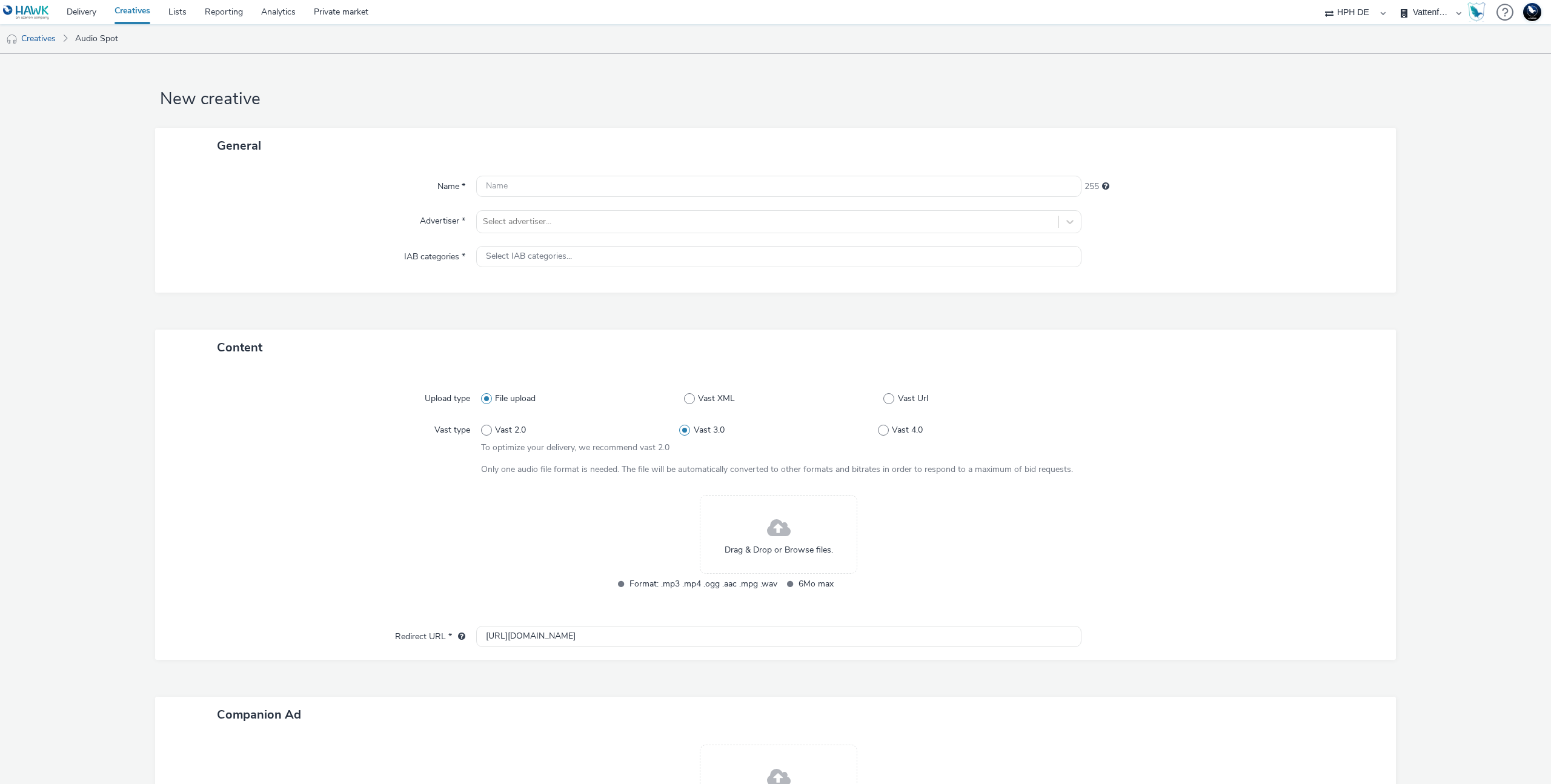
click at [885, 437] on div "Vast 2.0 Vast 3.0 Vast 4.0" at bounding box center [778, 430] width 596 height 22
click at [892, 429] on span "Vast 4.0" at bounding box center [907, 430] width 31 height 12
click at [886, 429] on input "Vast 4.0" at bounding box center [882, 430] width 8 height 8
radio input "false"
radio input "true"
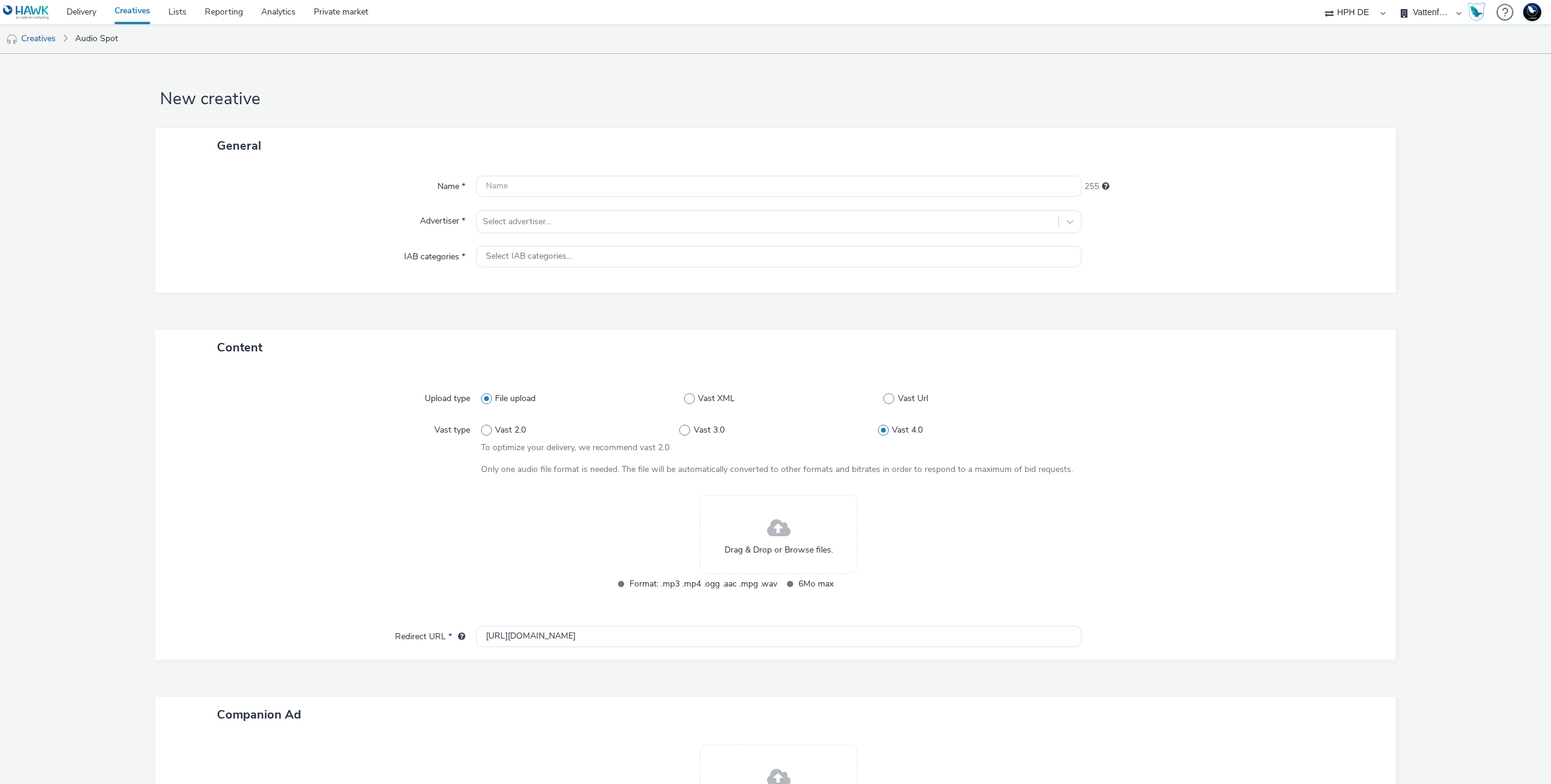
click at [892, 428] on span "Vast 4.0" at bounding box center [907, 430] width 31 height 12
click at [886, 428] on input "Vast 4.0" at bounding box center [882, 430] width 8 height 8
click at [898, 402] on span "Vast Url" at bounding box center [913, 398] width 30 height 12
click at [891, 402] on input "Vast Url" at bounding box center [887, 398] width 8 height 8
radio input "false"
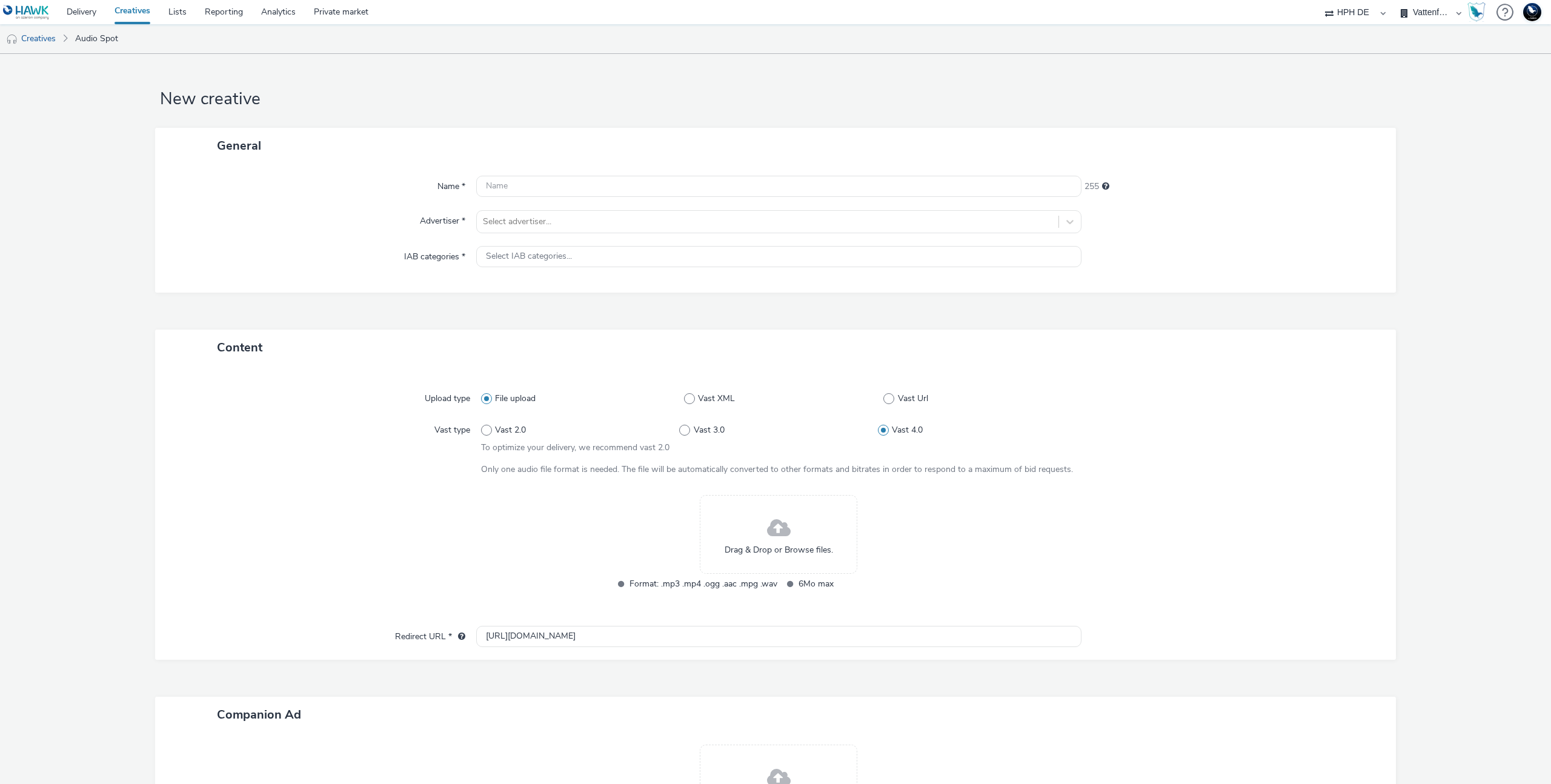
radio input "true"
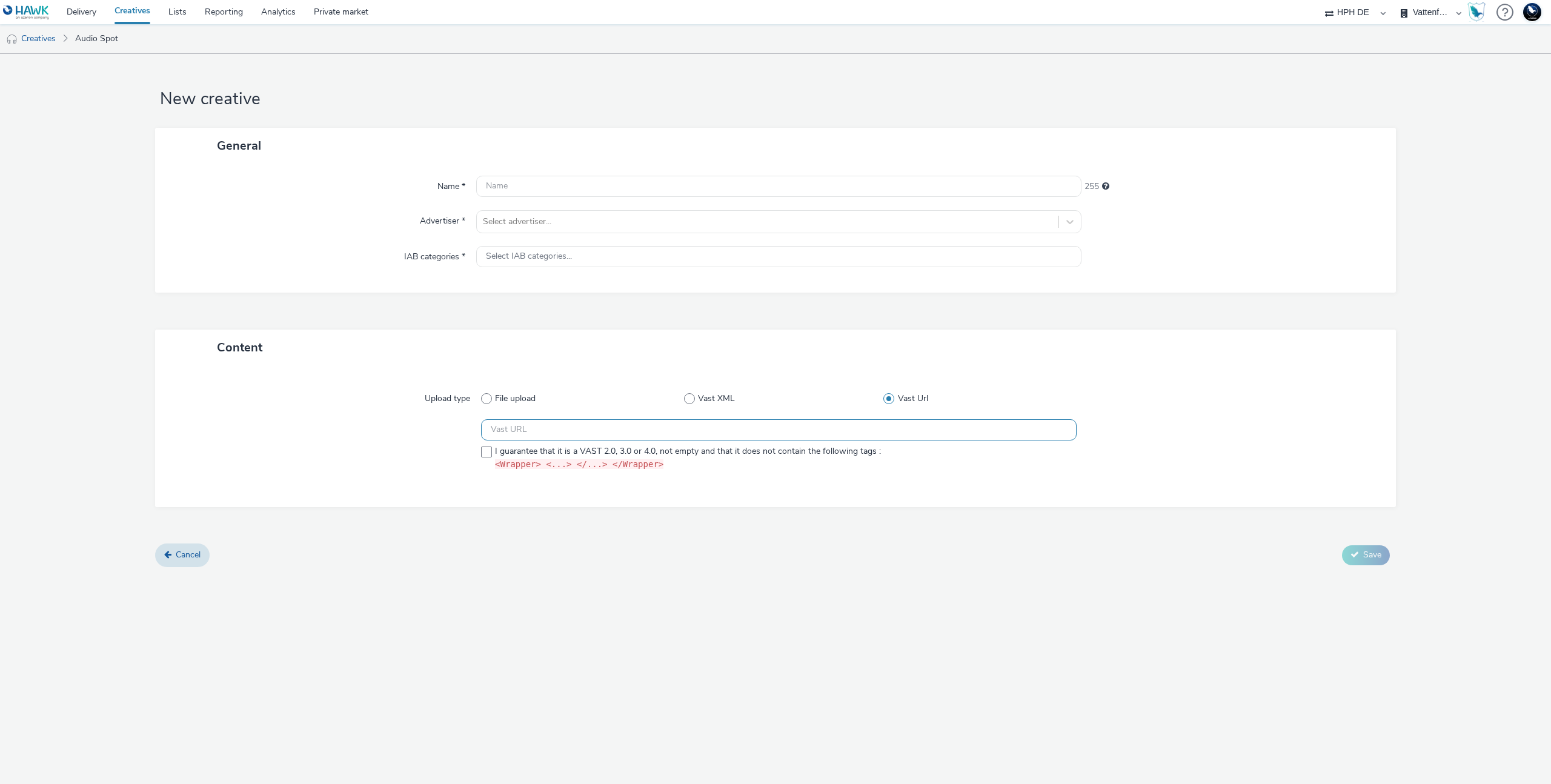
click at [841, 430] on input "text" at bounding box center [778, 430] width 596 height 21
click at [753, 425] on input "text" at bounding box center [778, 430] width 596 height 21
paste input "https://ad.doubleclick.net/ddm/pfadx/N1297702.3622270HAVASPROGRAMMATI/B33930542…"
type input "https://ad.doubleclick.net/ddm/pfadx/N1297702.3622270HAVASPROGRAMMATI/B33930542…"
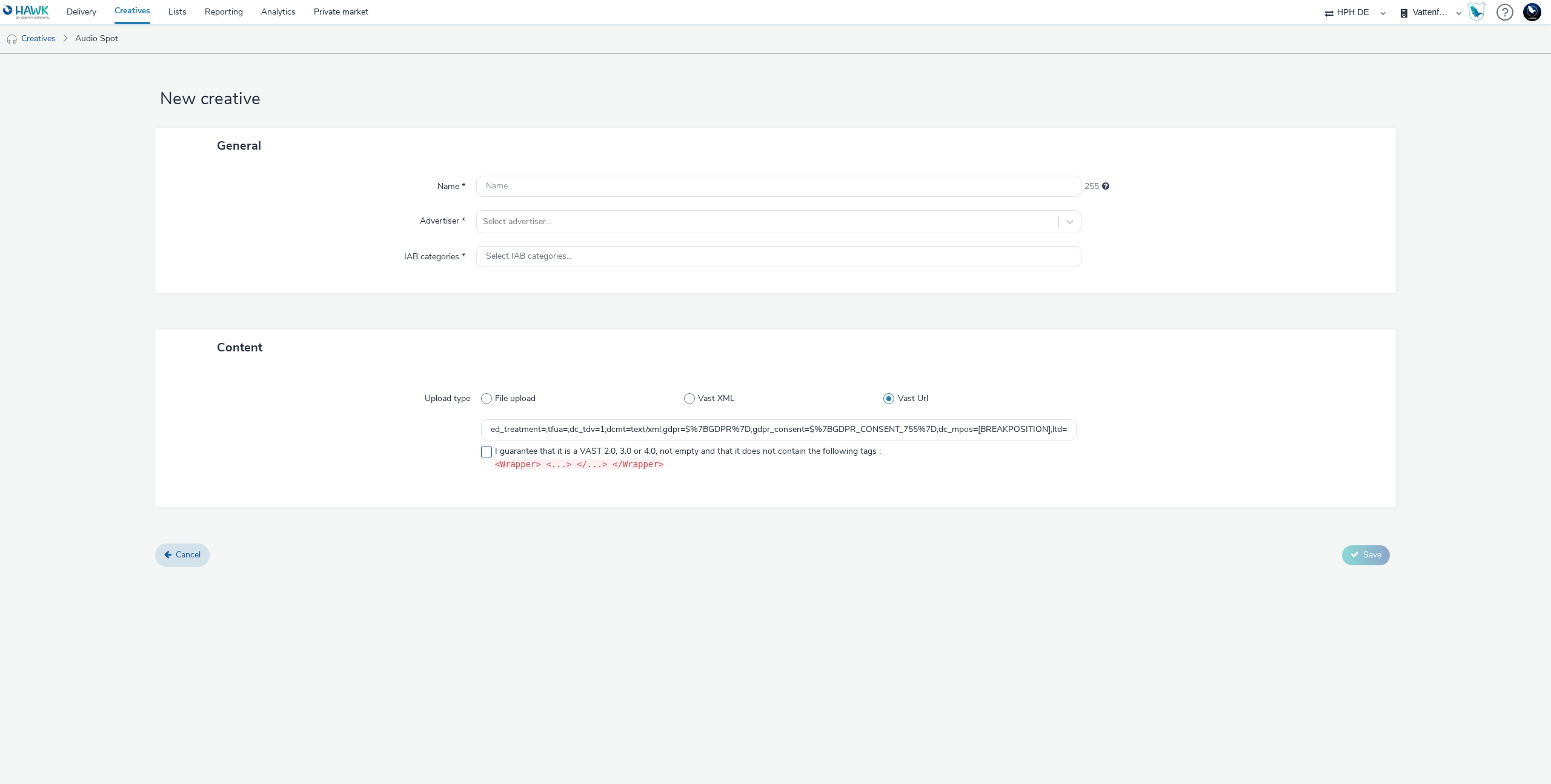
click at [564, 452] on span "I guarantee that it is a VAST 2.0, 3.0 or 4.0, not empty and that it does not c…" at bounding box center [688, 458] width 386 height 25
checkbox input "true"
click at [887, 429] on input "https://ad.doubleclick.net/ddm/pfadx/N1297702.3622270HAVASPROGRAMMATI/B33930542…" at bounding box center [778, 430] width 596 height 21
click at [887, 429] on input "https://[DOMAIN_NAME]/ddm/pfadx/N1297702.3622270HAVASPROGRAMMATI/B33930542.4269…" at bounding box center [778, 430] width 596 height 21
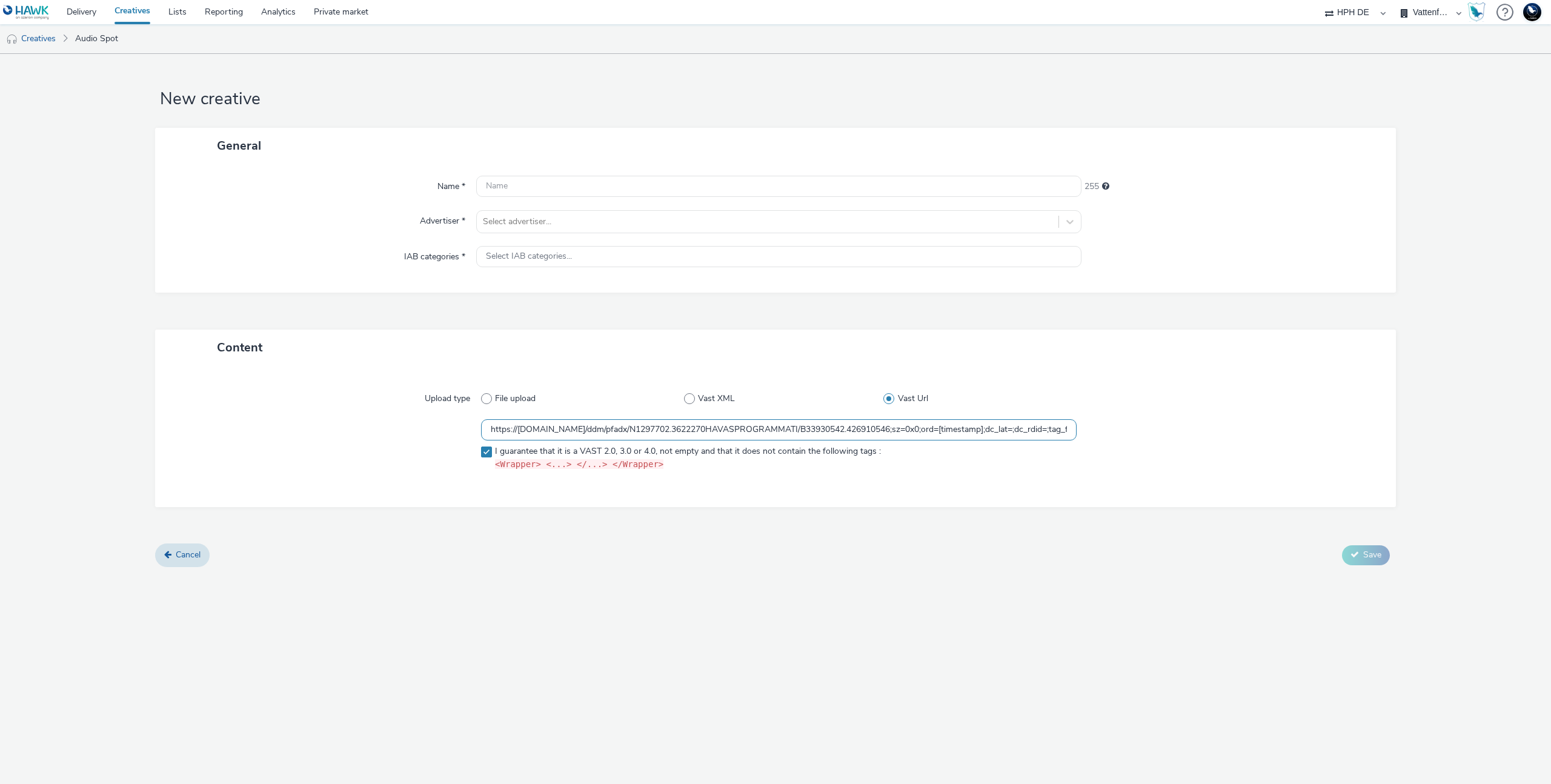
click at [887, 429] on input "https://ad.doubleclick.net/ddm/pfadx/N1297702.3622270HAVASPROGRAMMATI/B33930542…" at bounding box center [778, 430] width 596 height 21
click at [110, 35] on link "Audio Spot" at bounding box center [96, 38] width 55 height 29
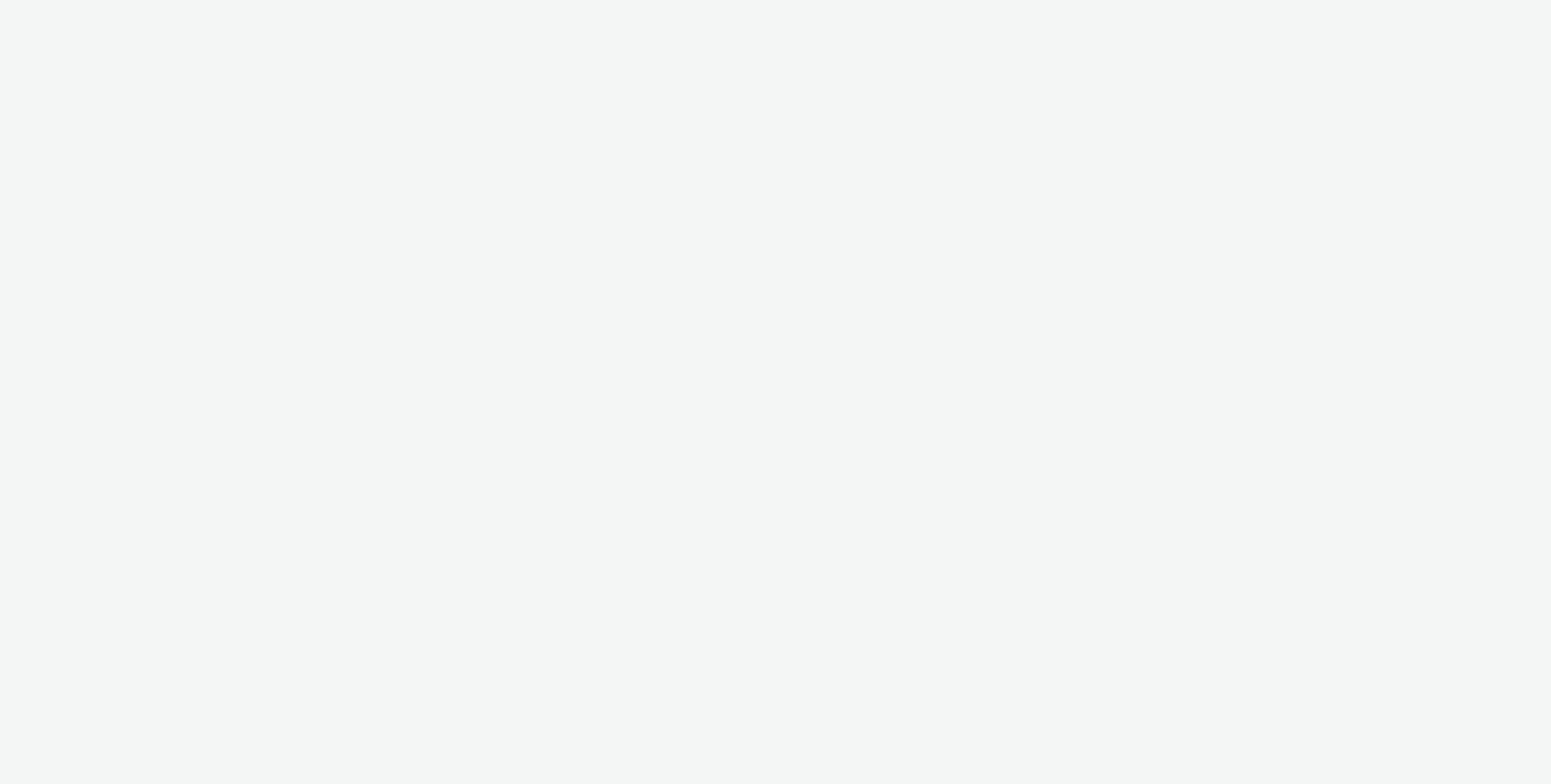
select select "2fc77e36-bb93-4aa3-9dff-dcb08e02eac6"
select select "2405a9d4-3350-4458-8d06-44f78962fa76"
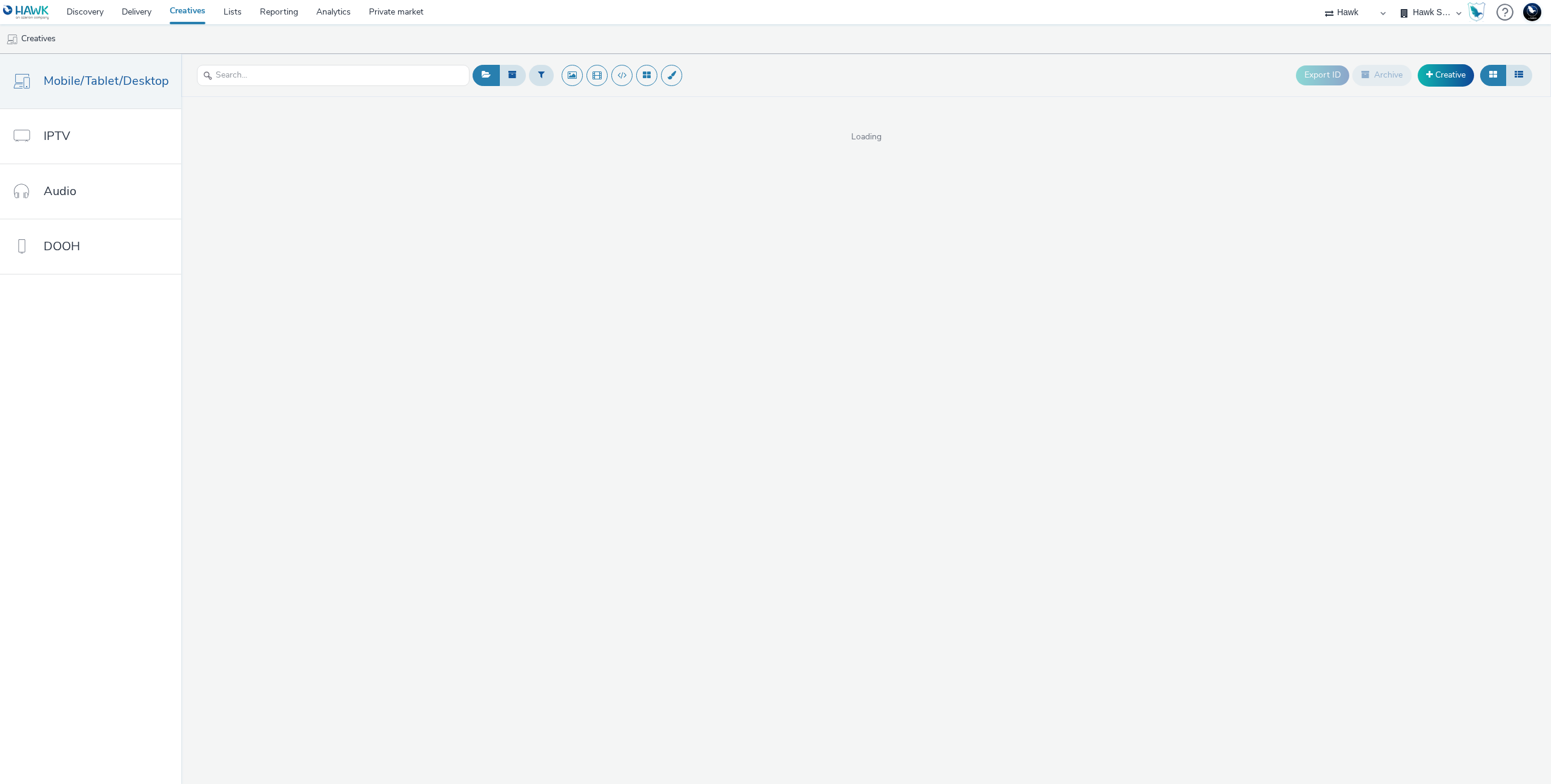
select select "11a7df10-284f-415c-b52a-427acf4c31ae"
select select "75a9a1c6-4a3b-42a3-8a2e-a6fed47b6934"
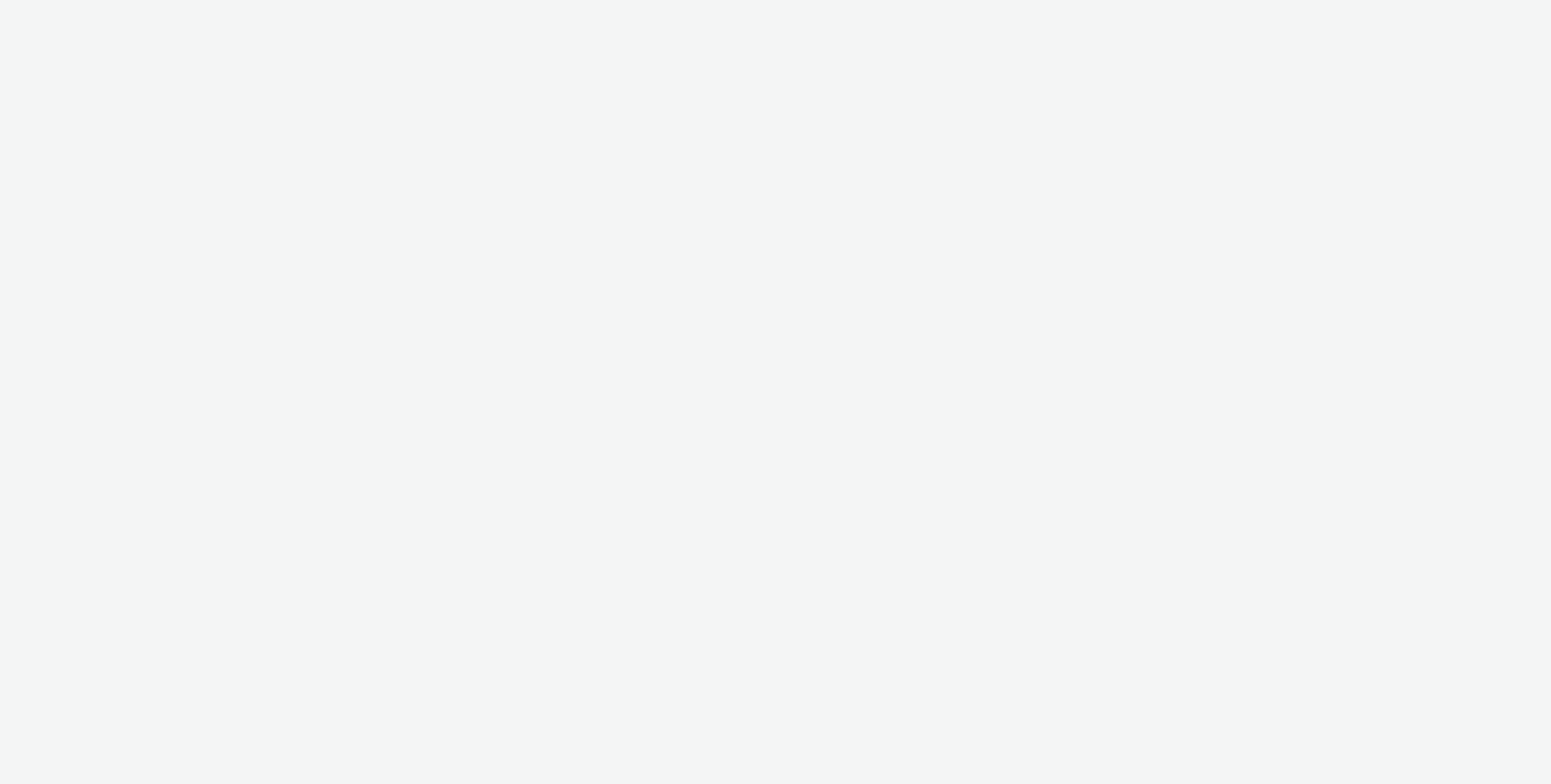
select select "11a7df10-284f-415c-b52a-427acf4c31ae"
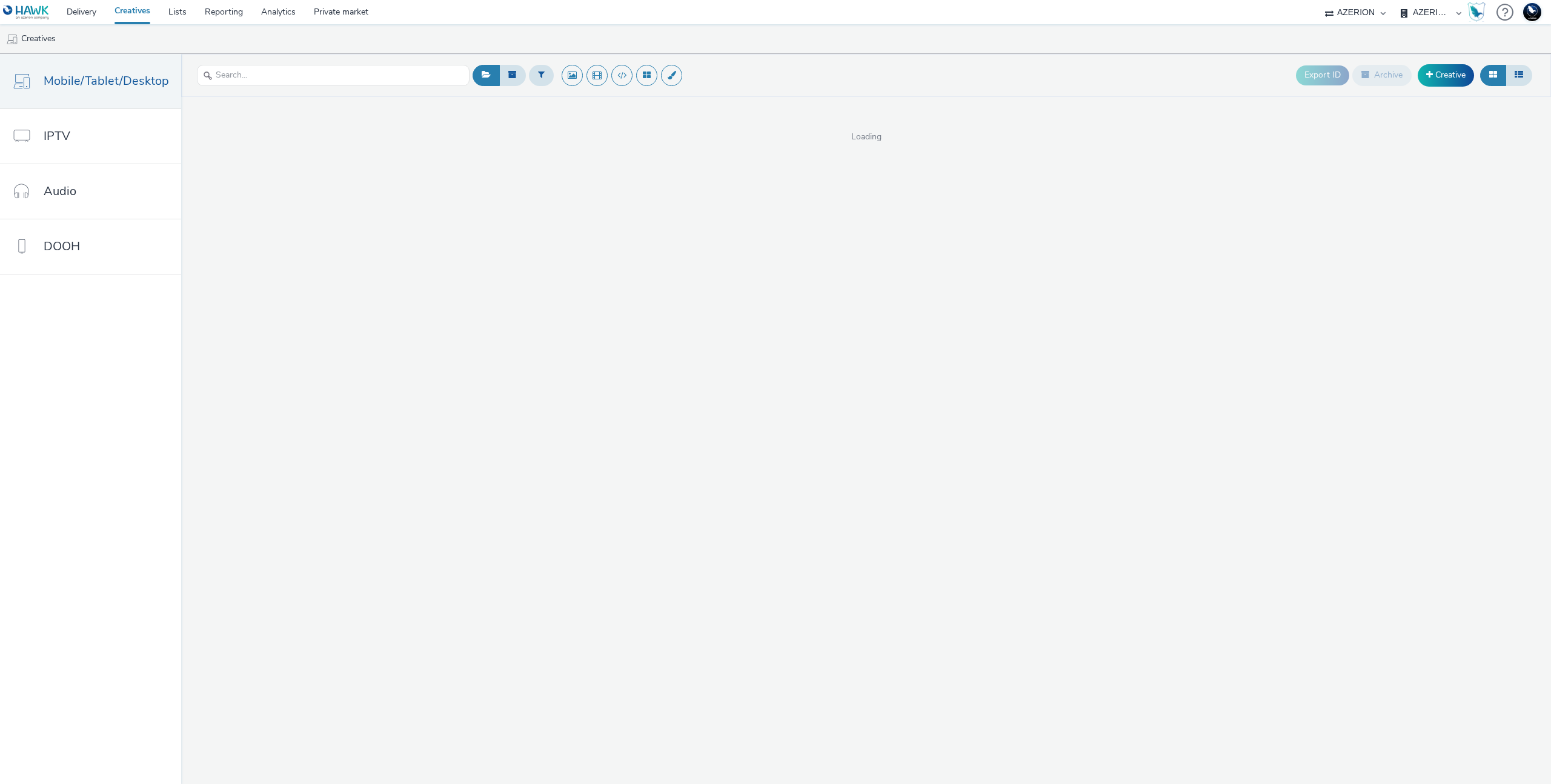
select select "ac009755-aa48-4799-8050-7a339a378eb8"
select select "79162ed7-0017-4339-93b0-3399b708648f"
select select "ac009755-aa48-4799-8050-7a339a378eb8"
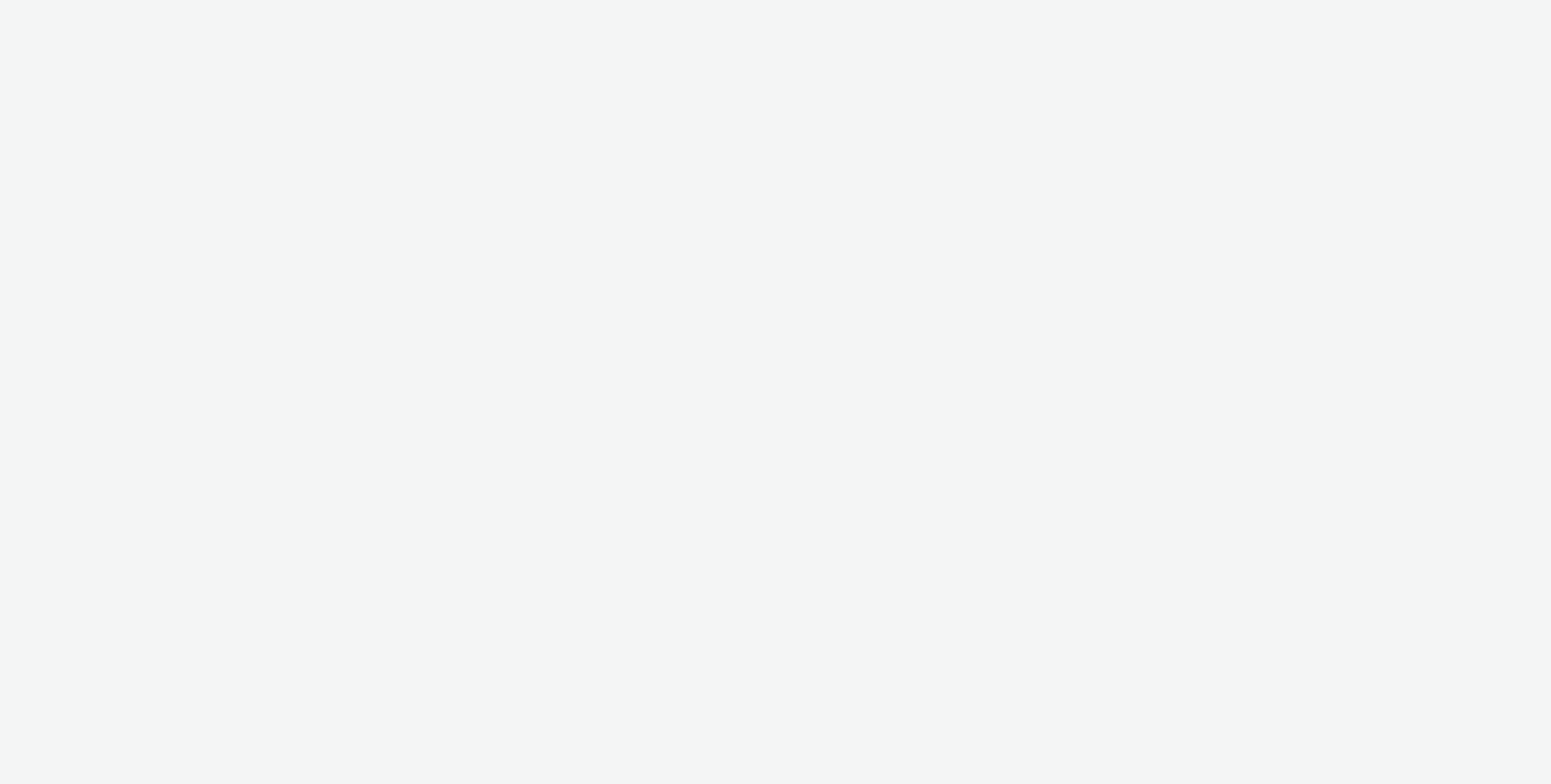
select select "ac009755-aa48-4799-8050-7a339a378eb8"
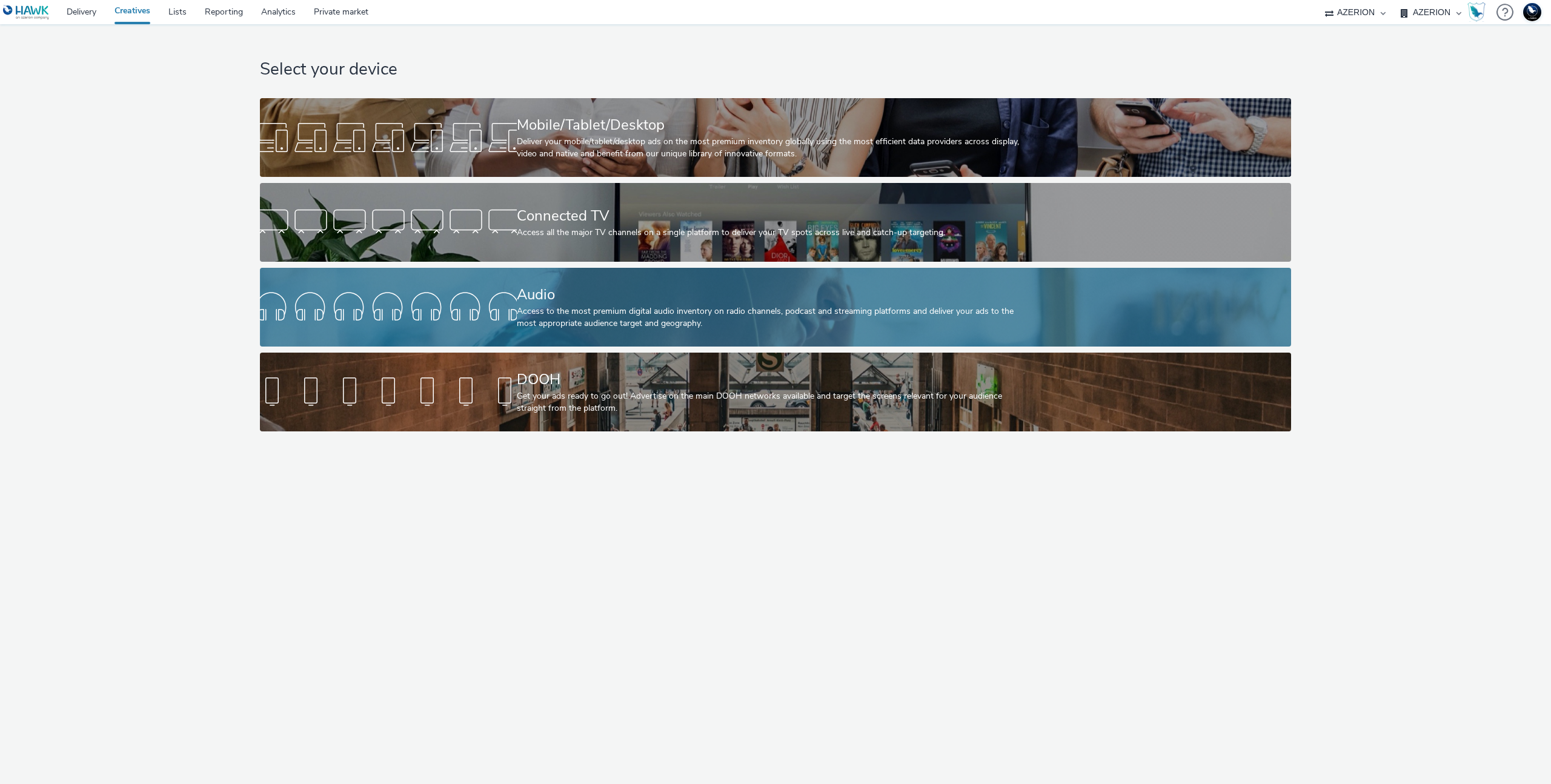
click at [817, 312] on div "Access to the most premium digital audio inventory on radio channels, podcast a…" at bounding box center [773, 318] width 513 height 25
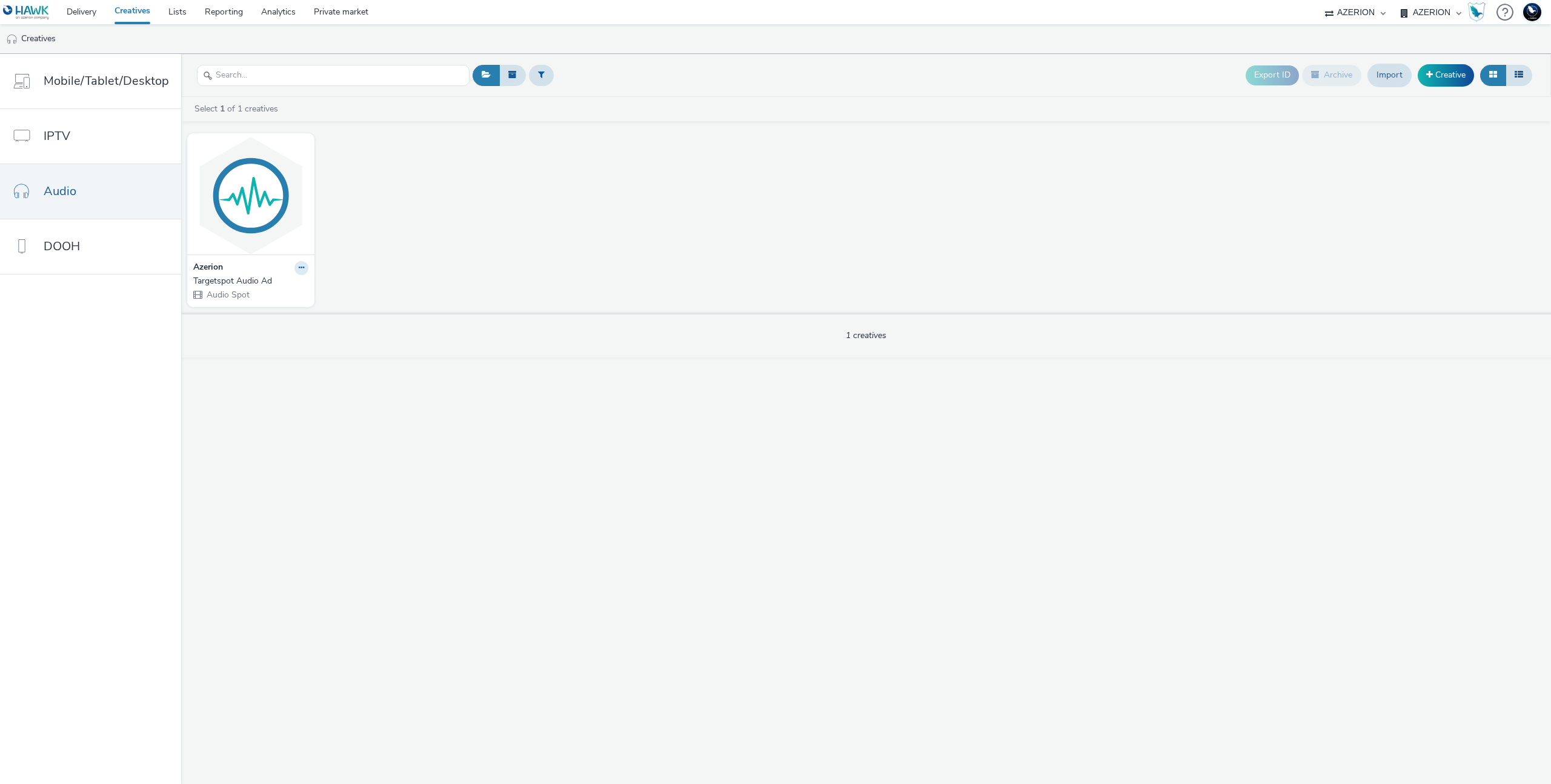
click at [894, 166] on div "Azerion Targetspot Audio Ad Audio Spot" at bounding box center [866, 220] width 1370 height 185
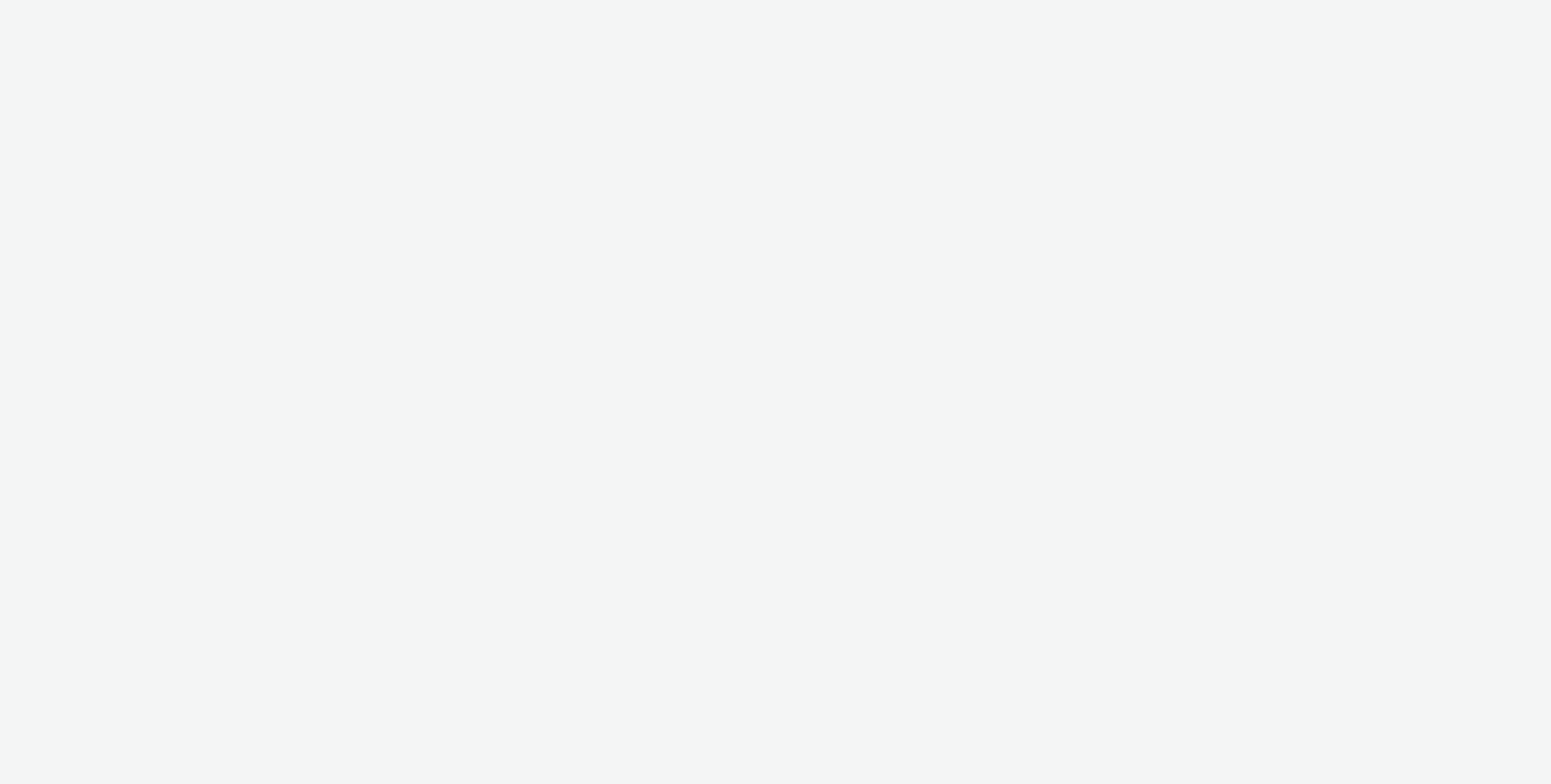
select select "ac009755-aa48-4799-8050-7a339a378eb8"
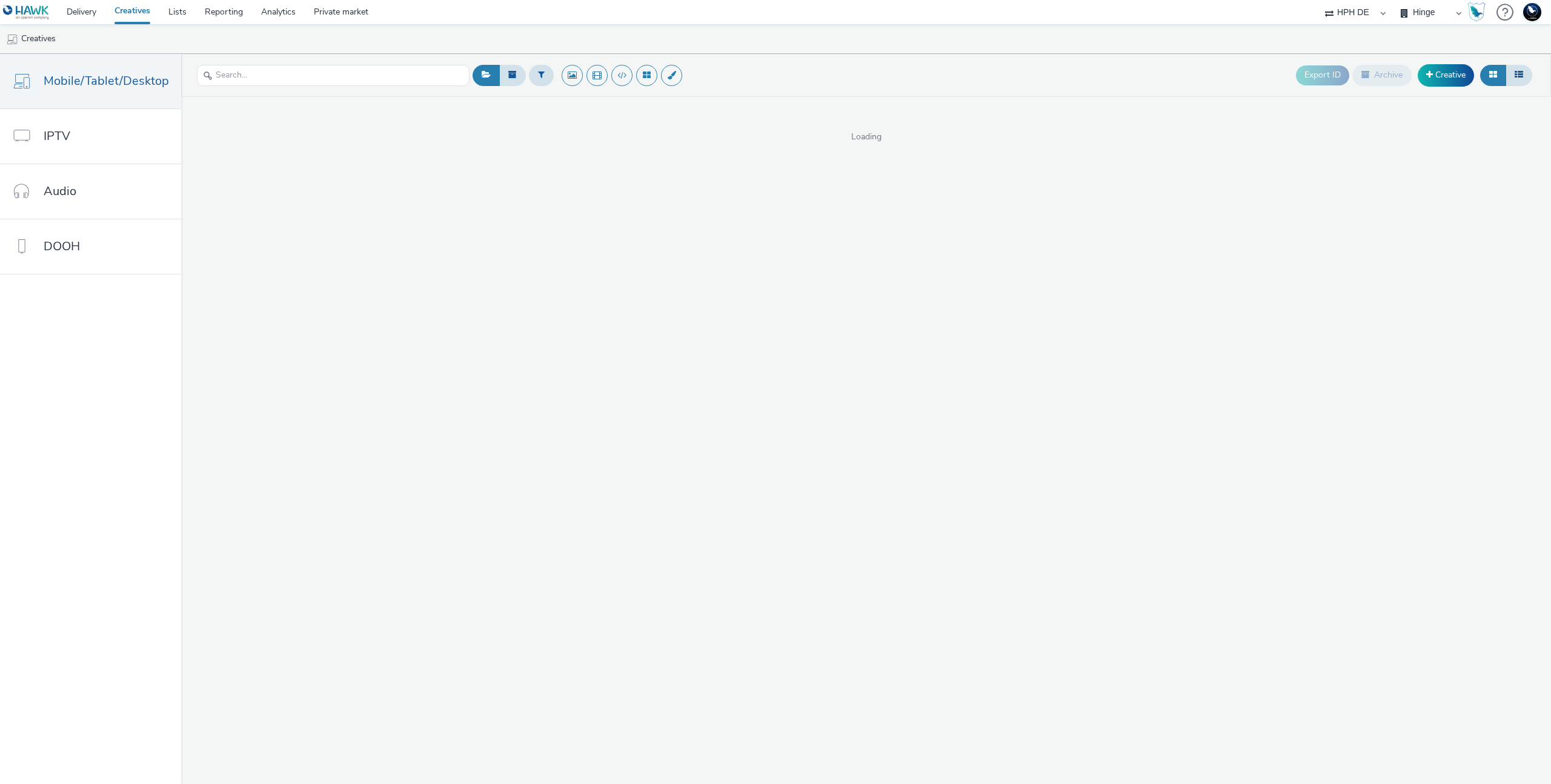
select select "3accb258-2b8e-4def-9b79-8de5f579532c"
select select "a8613c9d-01f2-41e4-b42e-54a6971e8bba"
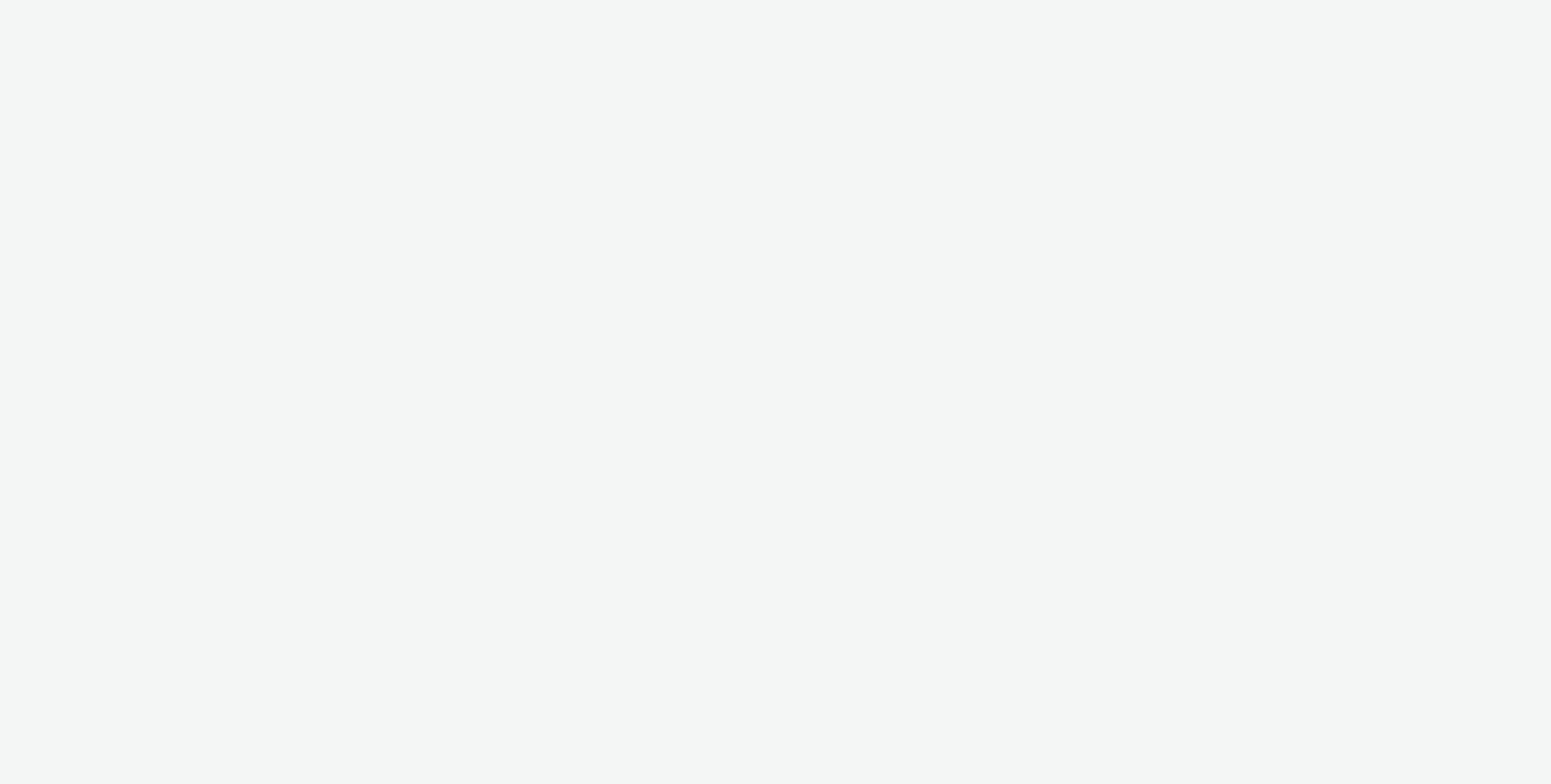
select select "3accb258-2b8e-4def-9b79-8de5f579532c"
select select "a8613c9d-01f2-41e4-b42e-54a6971e8bba"
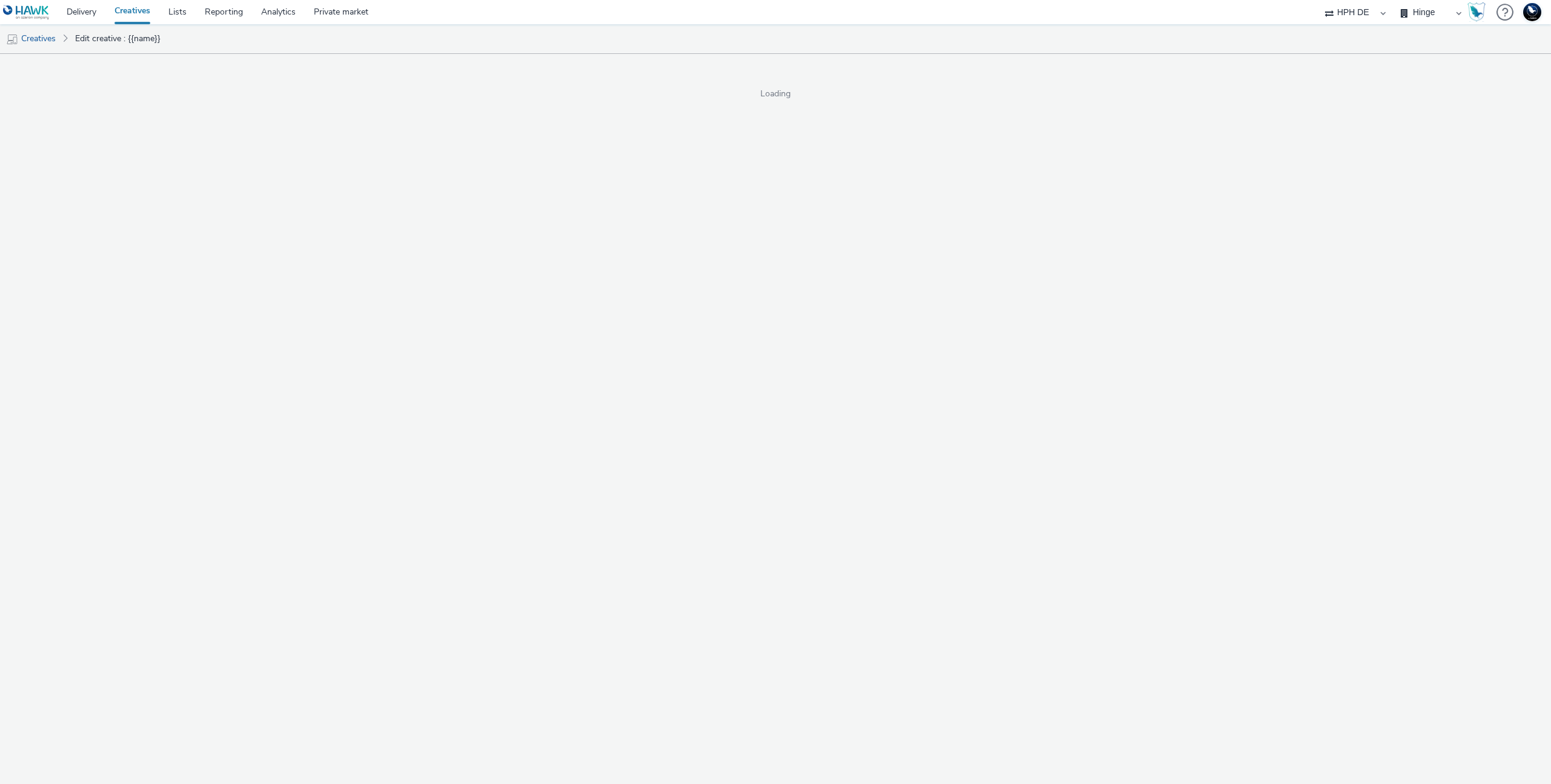
select select "3accb258-2b8e-4def-9b79-8de5f579532c"
select select "a8613c9d-01f2-41e4-b42e-54a6971e8bba"
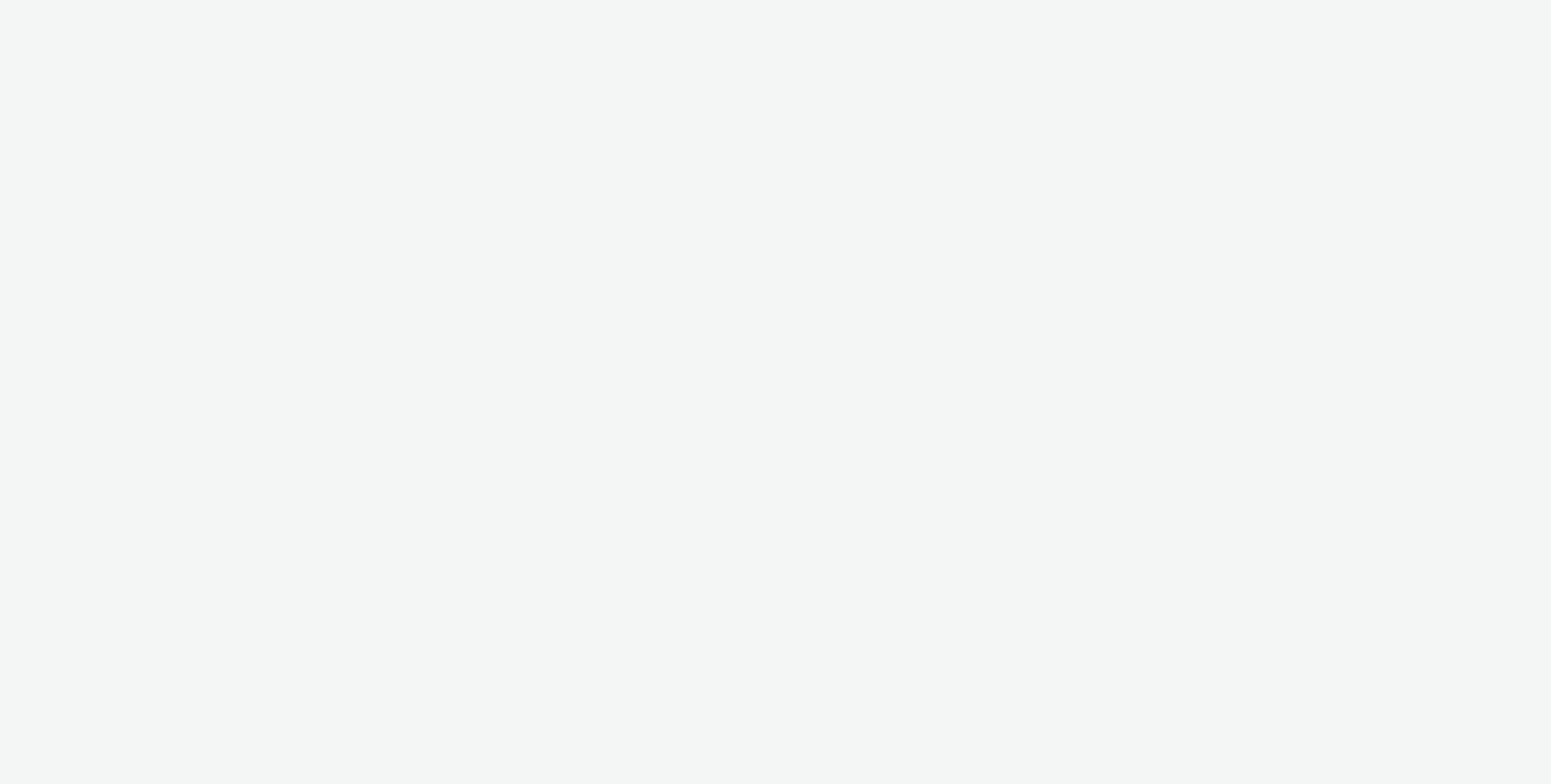
select select "3accb258-2b8e-4def-9b79-8de5f579532c"
select select "524f9a1d-b733-413f-91db-710ee3173a22"
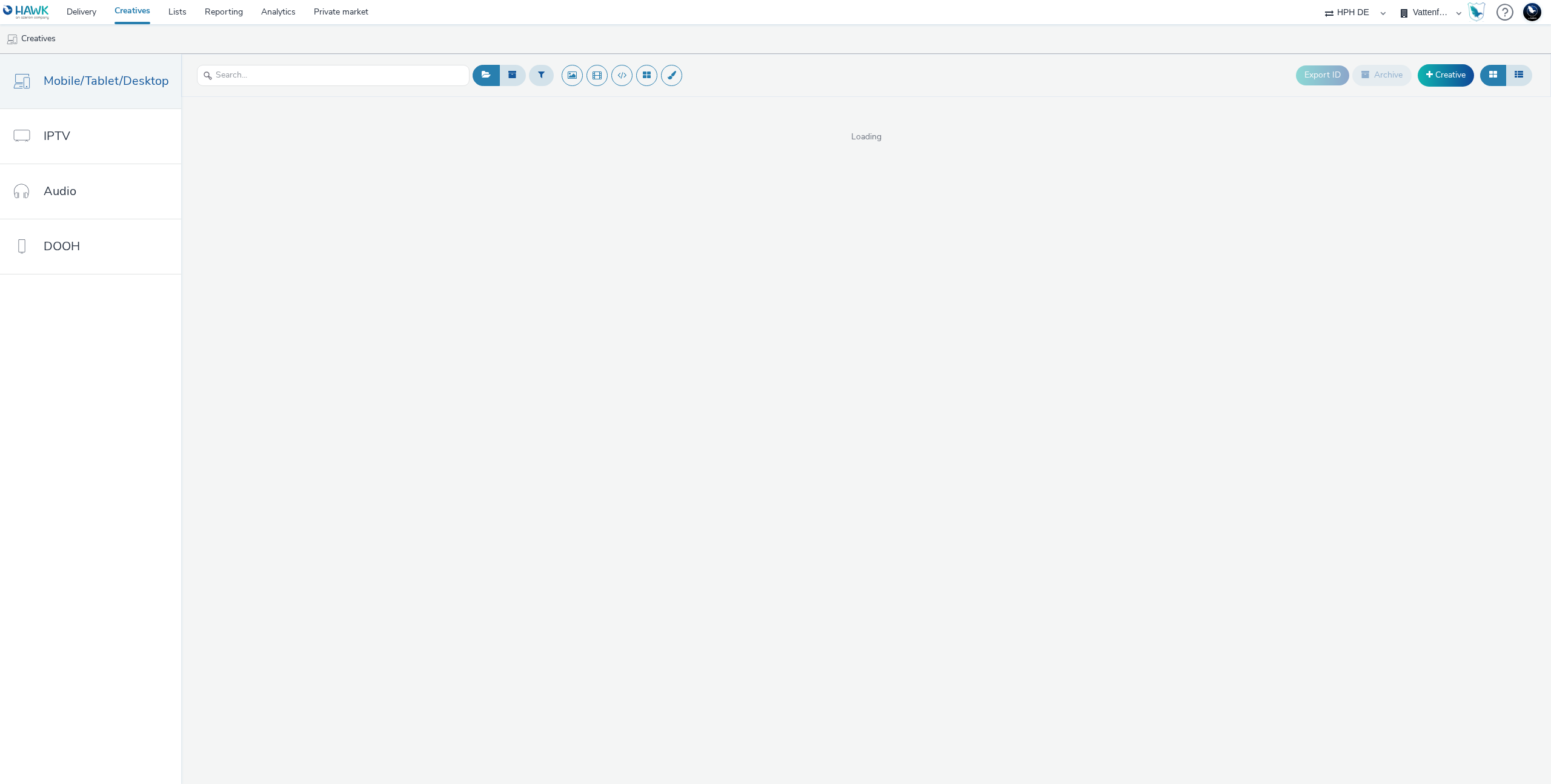
select select "3accb258-2b8e-4def-9b79-8de5f579532c"
select select "524f9a1d-b733-413f-91db-710ee3173a22"
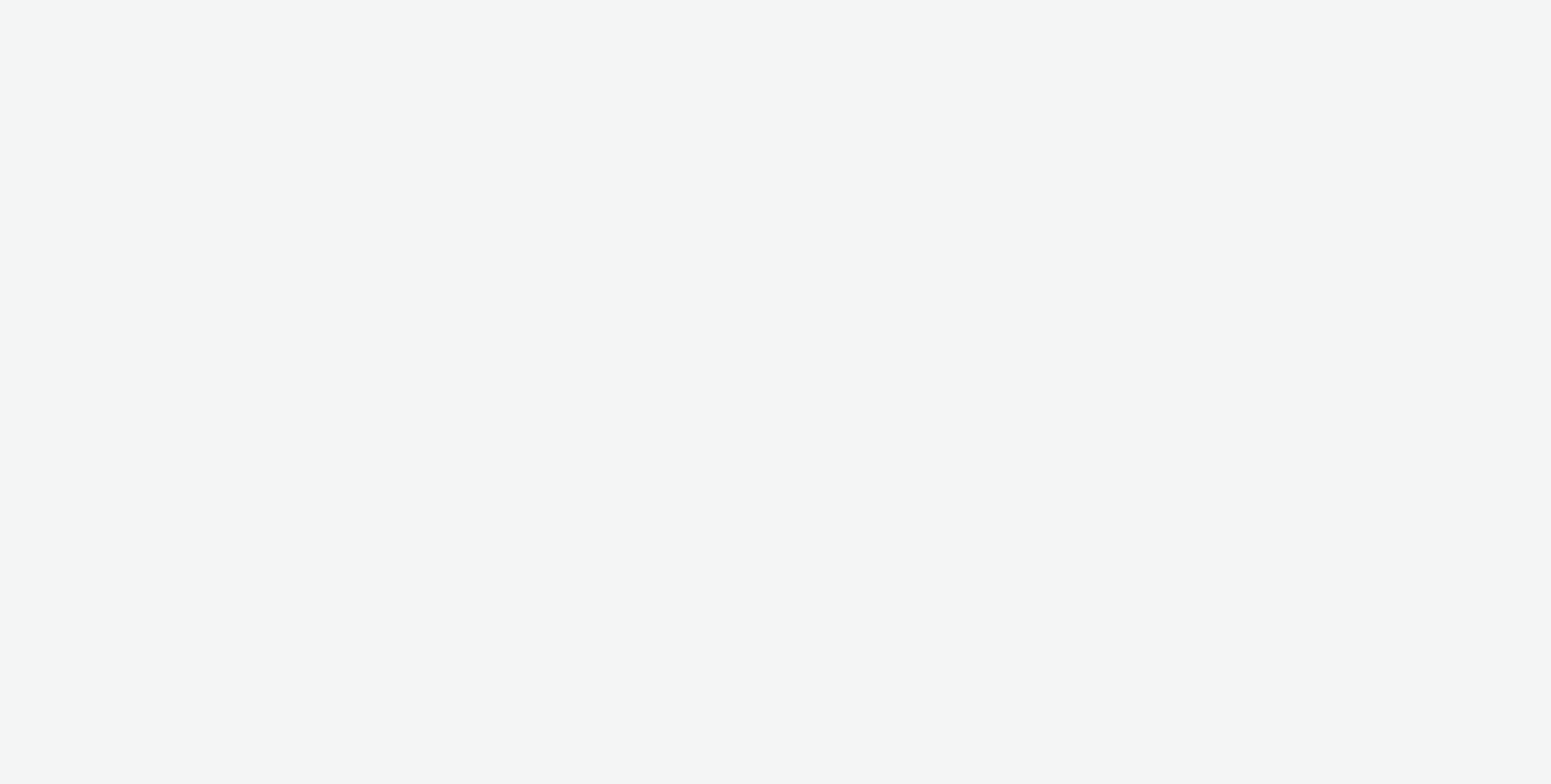
select select "3accb258-2b8e-4def-9b79-8de5f579532c"
select select "524f9a1d-b733-413f-91db-710ee3173a22"
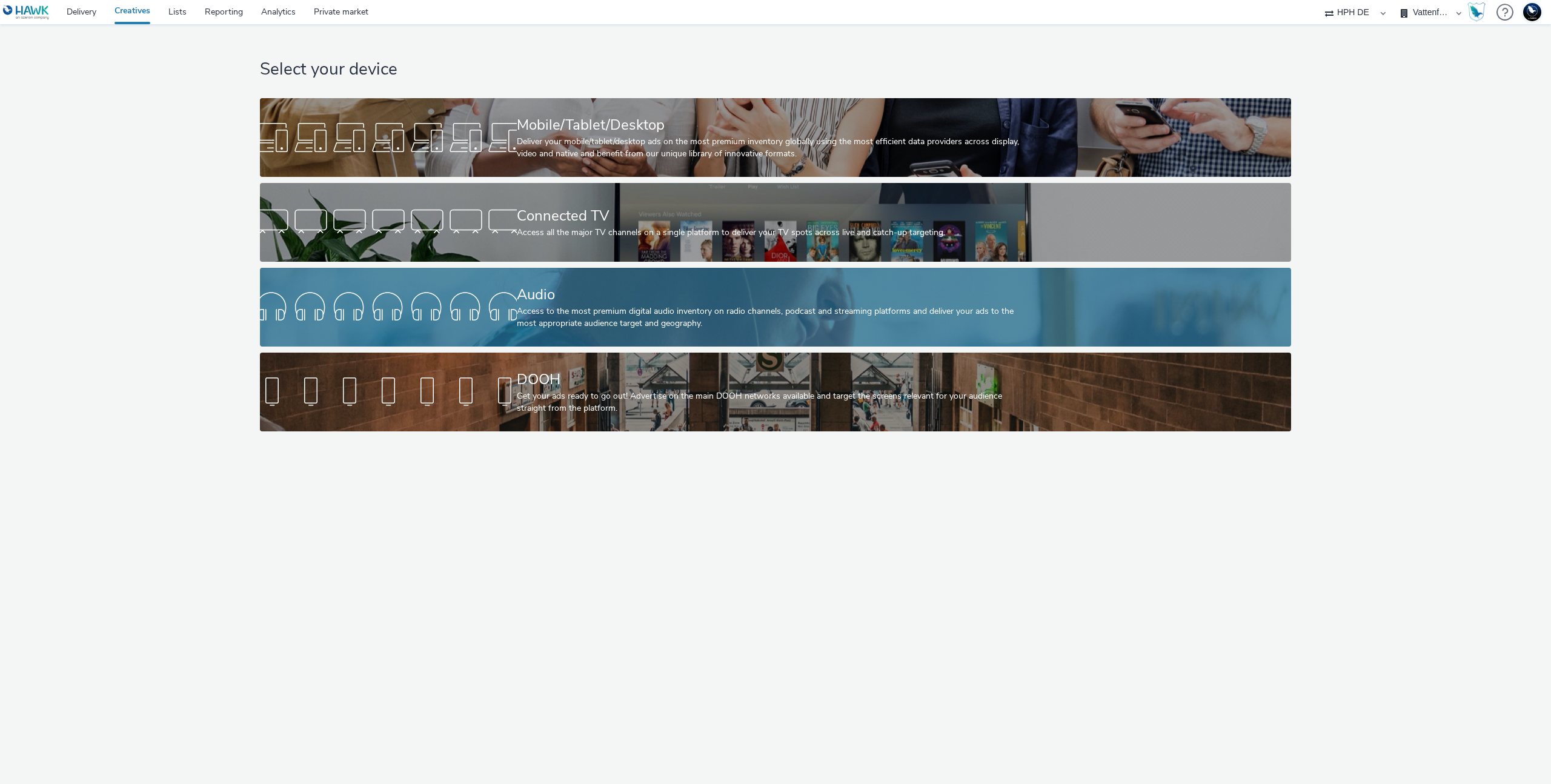
click at [520, 293] on div "Audio" at bounding box center [773, 295] width 513 height 21
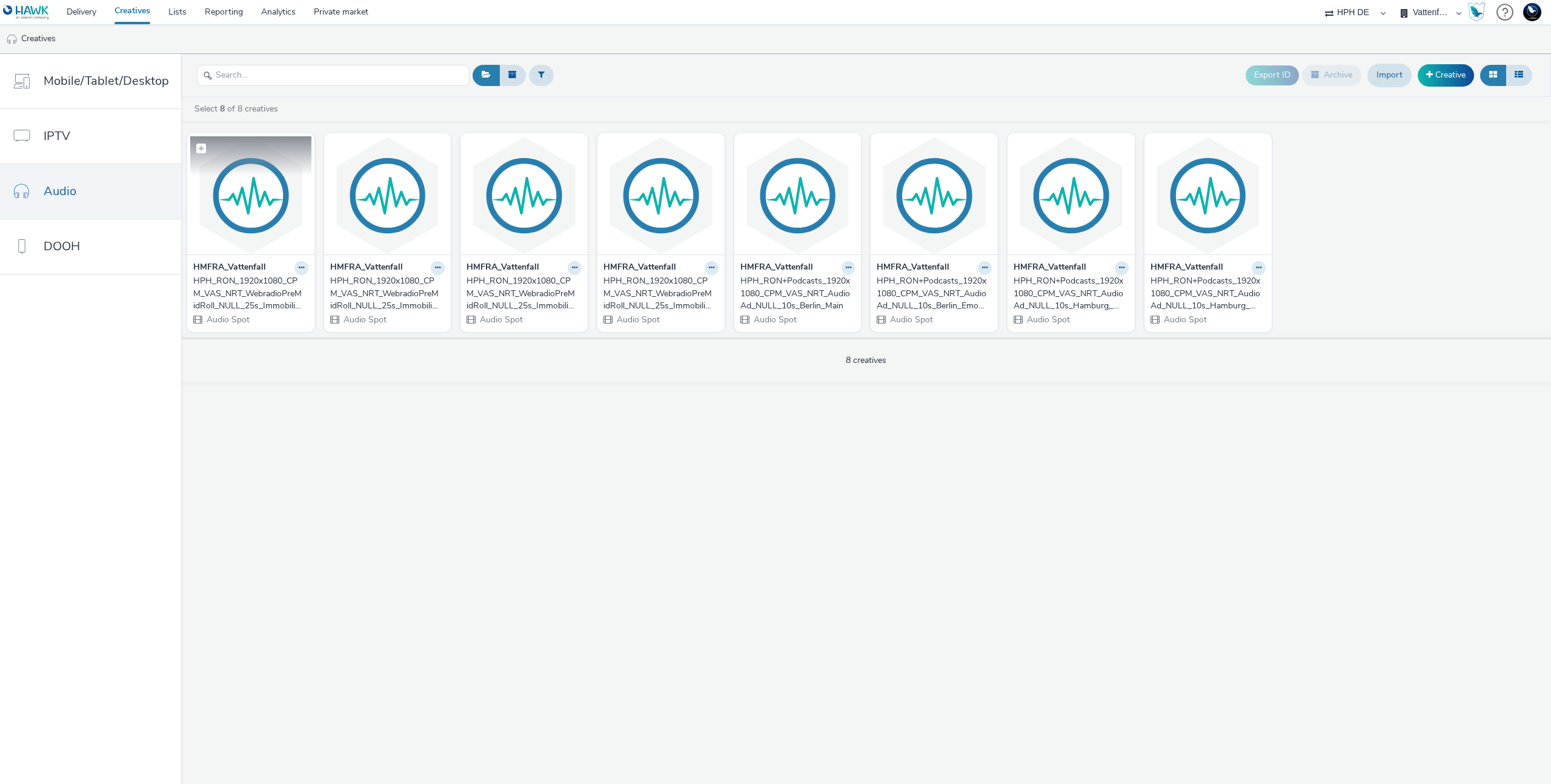
click at [276, 210] on img at bounding box center [251, 195] width 121 height 118
click at [1450, 79] on link "Creative" at bounding box center [1446, 75] width 56 height 22
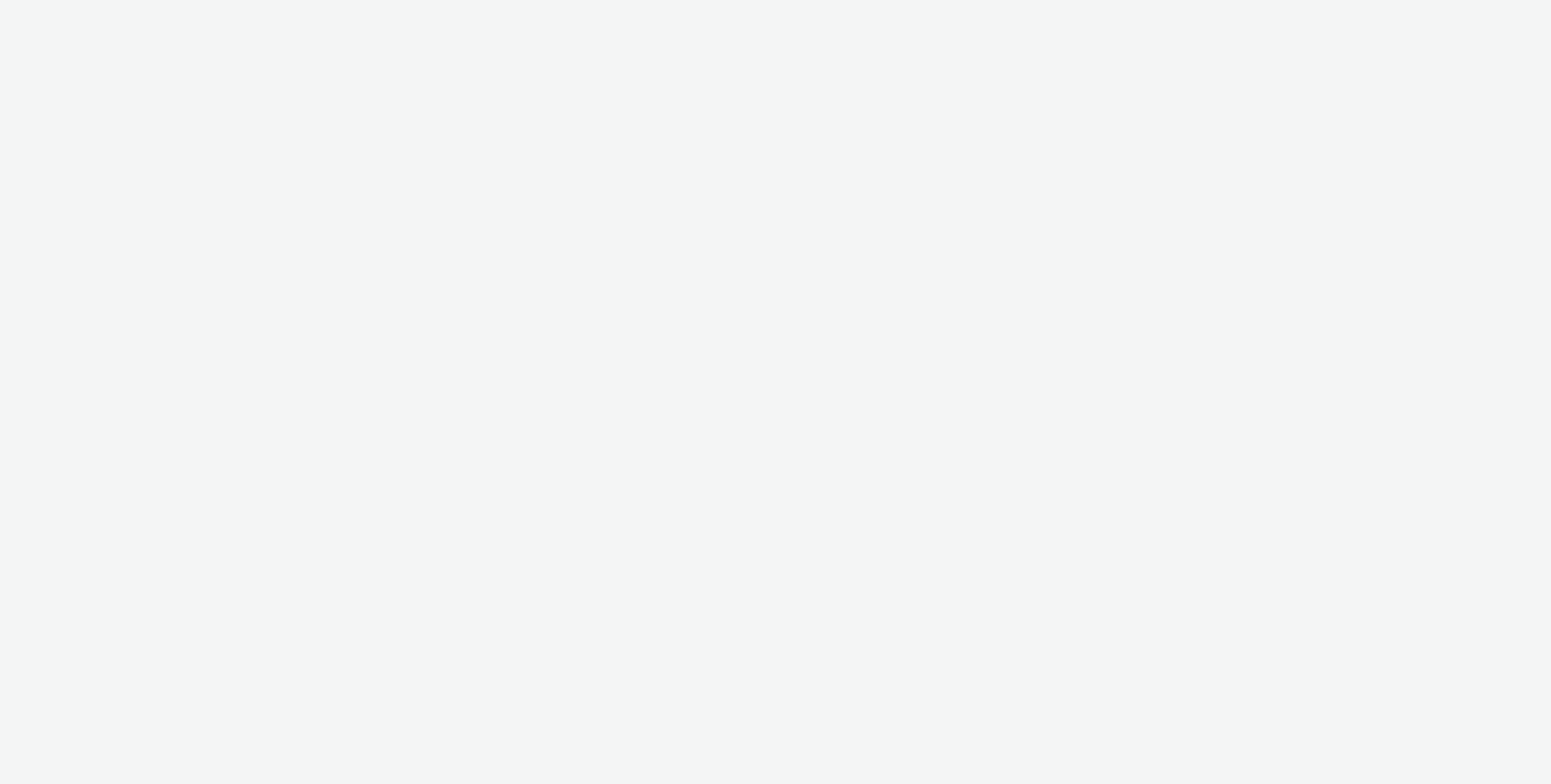
select select "3accb258-2b8e-4def-9b79-8de5f579532c"
select select "524f9a1d-b733-413f-91db-710ee3173a22"
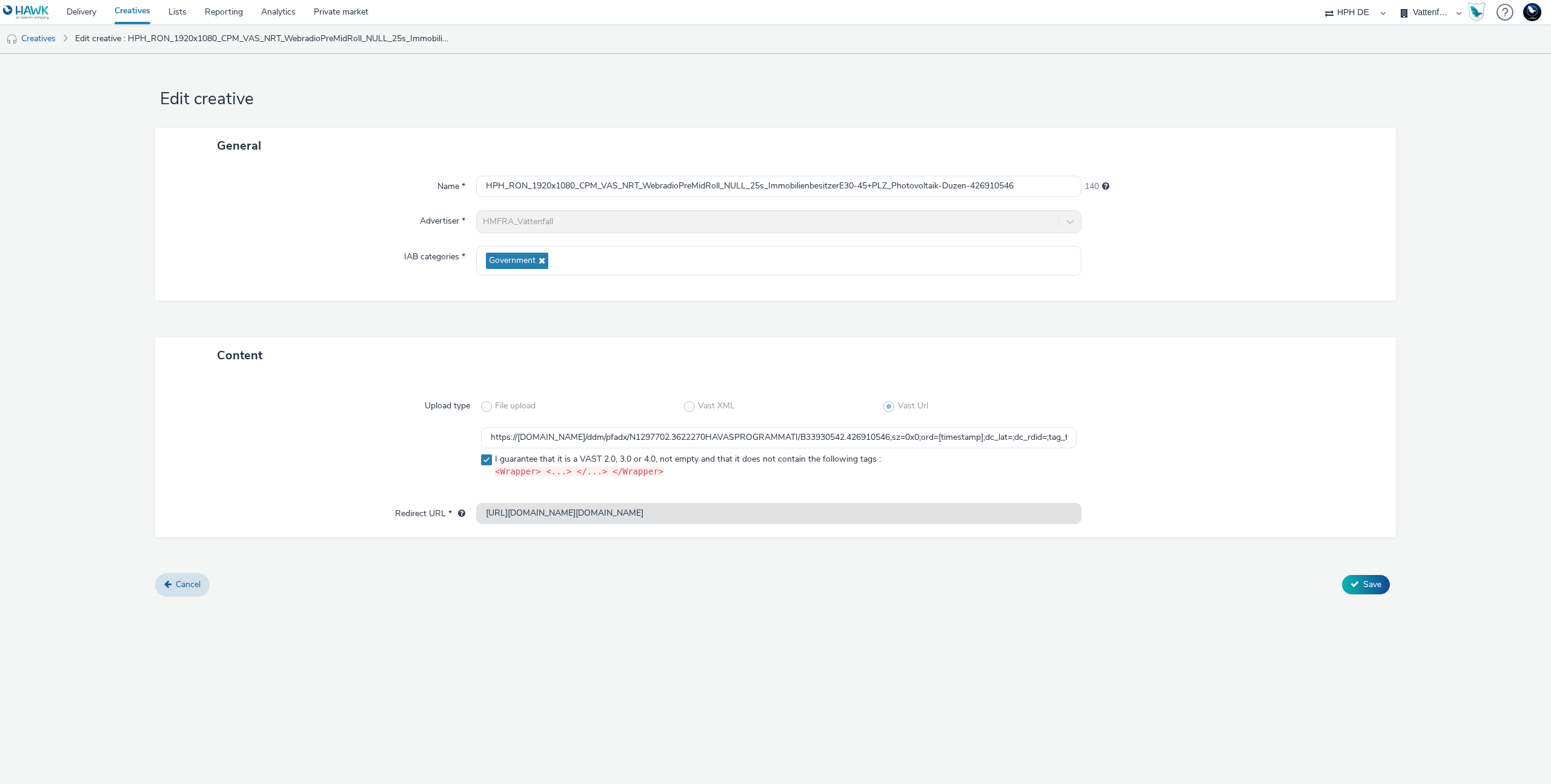
click at [1354, 7] on select "75 Media A8 Media Group ABI Media Abkom AB Abovo Ace & Tate Ad-on Media Nordic …" at bounding box center [1355, 12] width 72 height 24
click at [1423, 9] on select "AMD Dreame Harman Hinge HPH DE KPMG Liebherr Nintendo Norgine Pernod w/Havas Ra…" at bounding box center [1431, 12] width 72 height 24
click at [1546, 6] on nav "Delivery Creatives Lists Reporting Analytics Private market 75 Media A8 Media G…" at bounding box center [775, 12] width 1551 height 24
click at [1530, 13] on img at bounding box center [1532, 12] width 18 height 18
click at [1500, 78] on strong "Platform & Organizations" at bounding box center [1486, 79] width 100 height 11
